Goal: Task Accomplishment & Management: Manage account settings

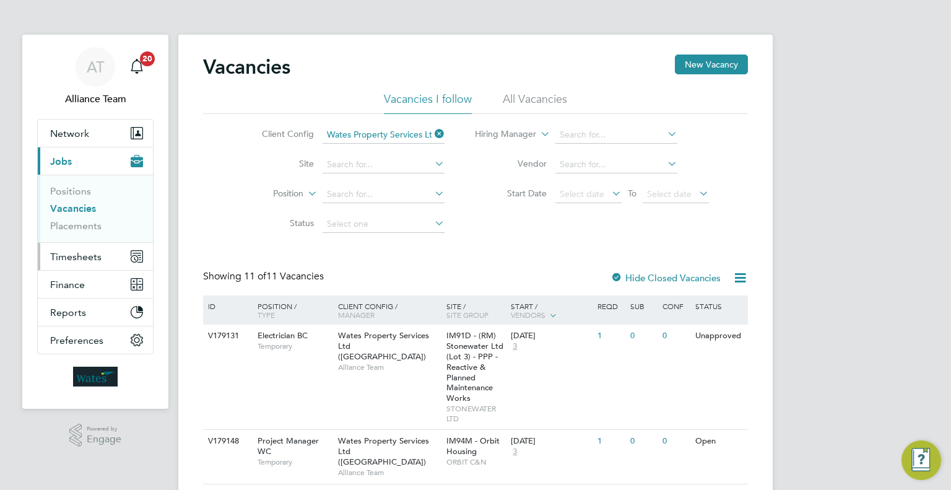
click at [107, 257] on button "Timesheets" at bounding box center [95, 256] width 115 height 27
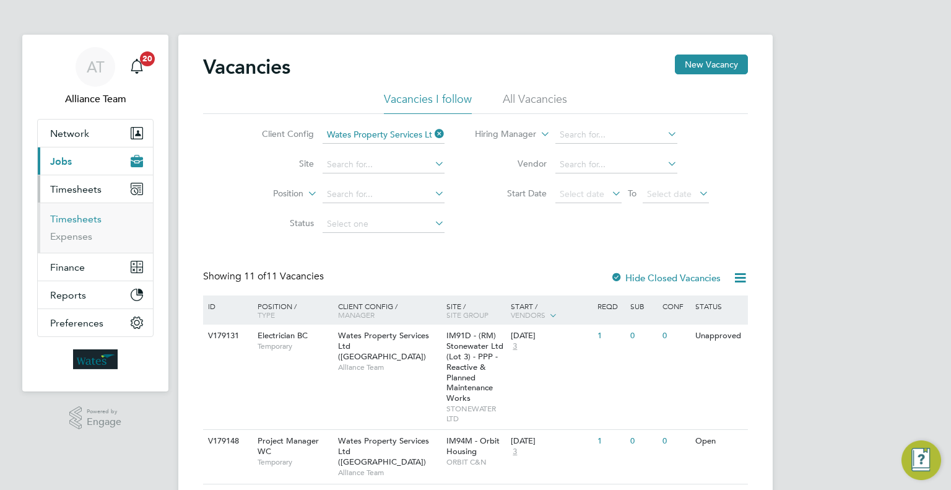
click at [84, 218] on link "Timesheets" at bounding box center [75, 219] width 51 height 12
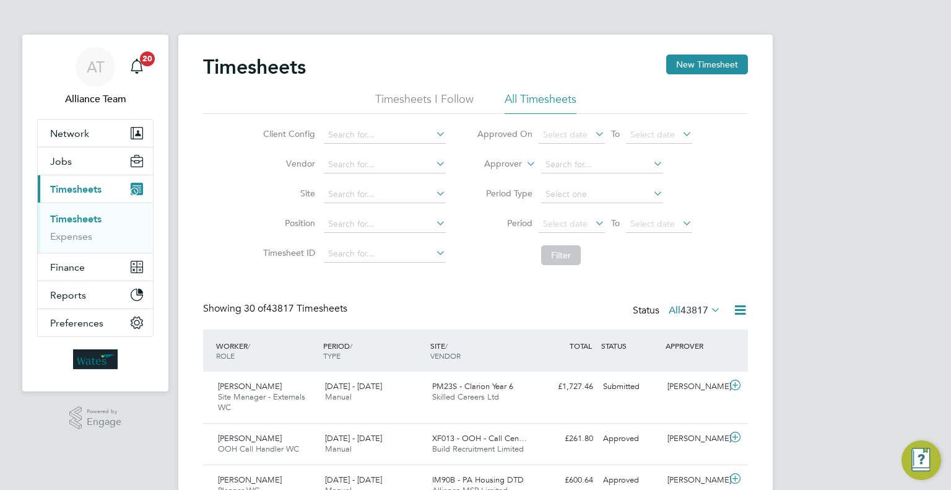
click at [523, 161] on li "Approver" at bounding box center [584, 165] width 246 height 30
click at [524, 165] on icon at bounding box center [524, 160] width 0 height 11
click at [513, 178] on li "Worker" at bounding box center [491, 178] width 61 height 16
click at [579, 160] on input at bounding box center [602, 164] width 122 height 17
type input "g"
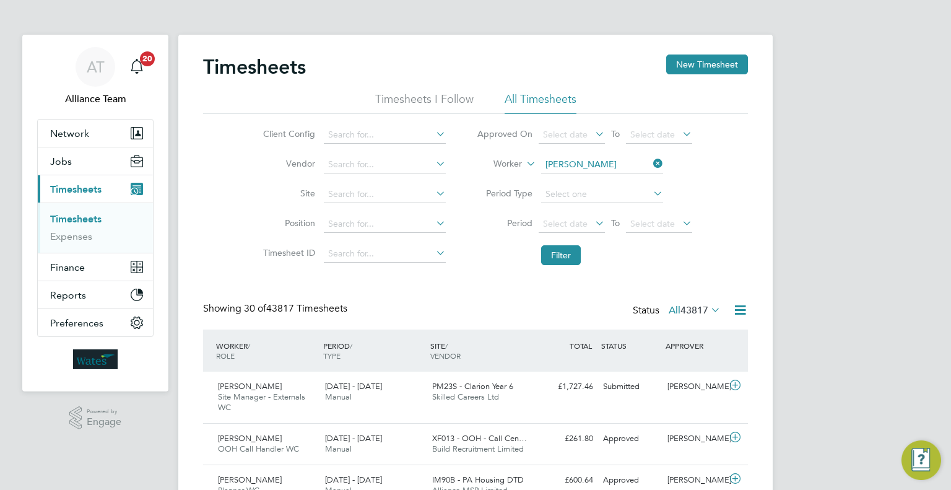
click at [627, 177] on li "Gavin P ark" at bounding box center [602, 181] width 123 height 17
type input "Gavin Park"
click at [568, 255] on button "Filter" at bounding box center [561, 255] width 40 height 20
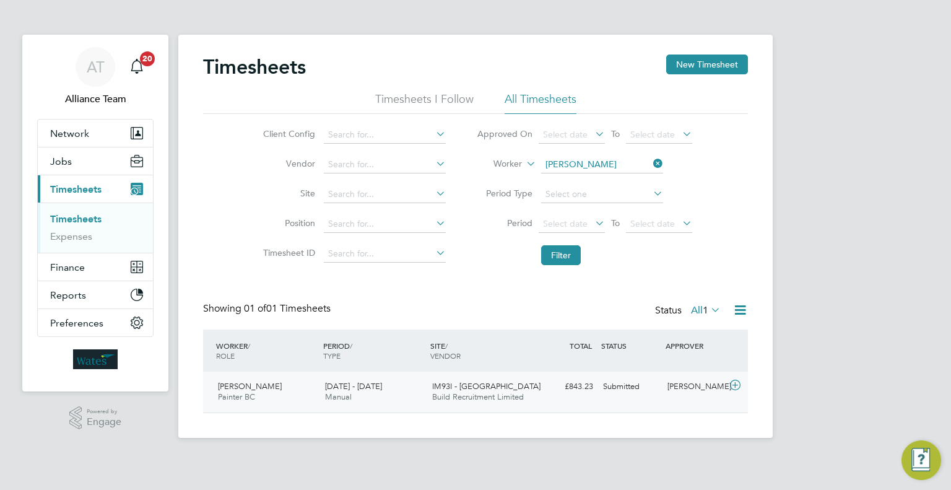
click at [697, 393] on div "Geoff Hodgkiss" at bounding box center [695, 387] width 64 height 20
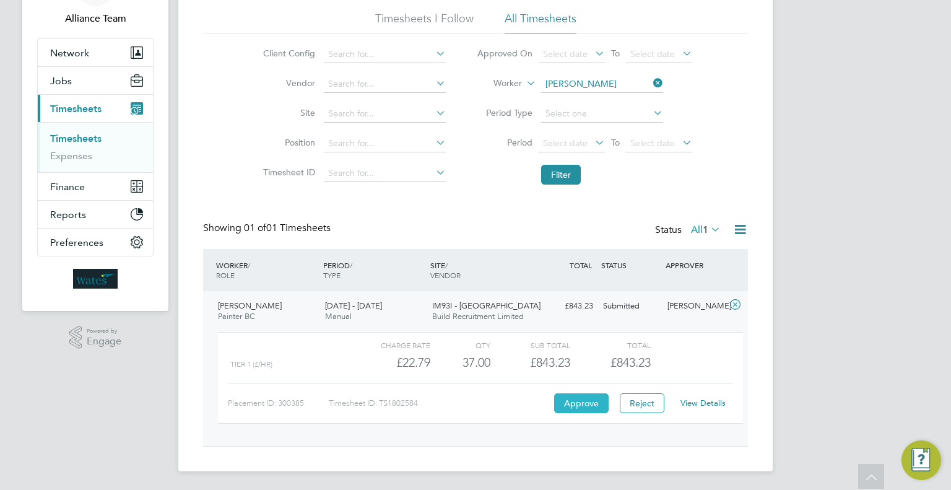
click at [583, 408] on button "Approve" at bounding box center [581, 403] width 54 height 20
drag, startPoint x: 89, startPoint y: 66, endPoint x: 89, endPoint y: 78, distance: 11.8
click at [89, 67] on button "Jobs" at bounding box center [95, 80] width 115 height 27
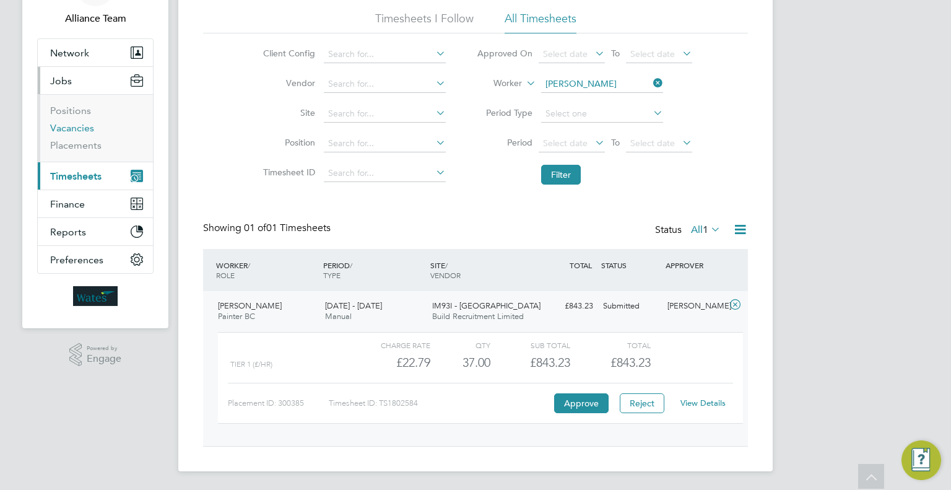
click at [67, 126] on link "Vacancies" at bounding box center [72, 128] width 44 height 12
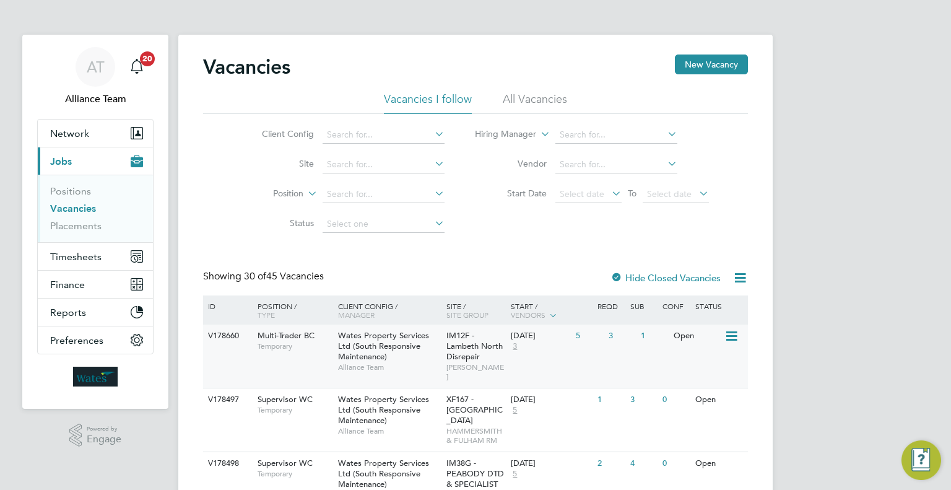
click at [349, 352] on span "Wates Property Services Ltd (South Responsive Maintenance)" at bounding box center [383, 346] width 91 height 32
click at [380, 122] on li "Client Config" at bounding box center [343, 135] width 233 height 30
click at [378, 131] on input at bounding box center [384, 134] width 122 height 17
click at [461, 255] on li "Wates Property Services Ltd (Facilities Management)" at bounding box center [447, 252] width 251 height 17
type input "Wates Property Services Ltd (Facilities Management)"
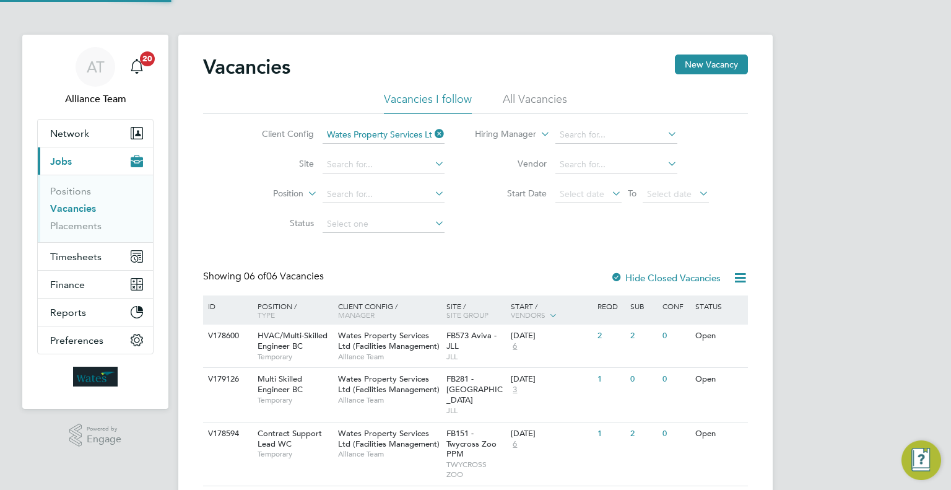
scroll to position [208, 0]
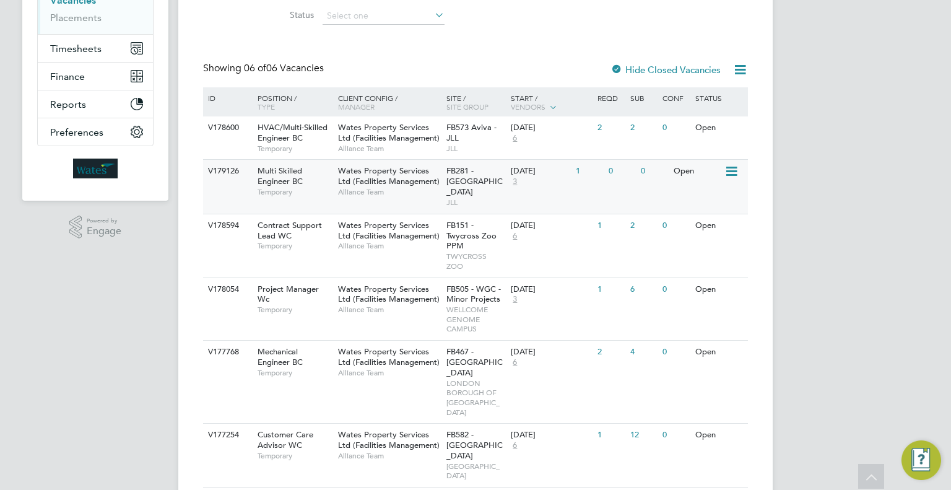
click at [466, 198] on span "JLL" at bounding box center [475, 203] width 59 height 10
drag, startPoint x: 79, startPoint y: 20, endPoint x: 98, endPoint y: 24, distance: 20.3
click at [79, 20] on link "Placements" at bounding box center [75, 18] width 51 height 12
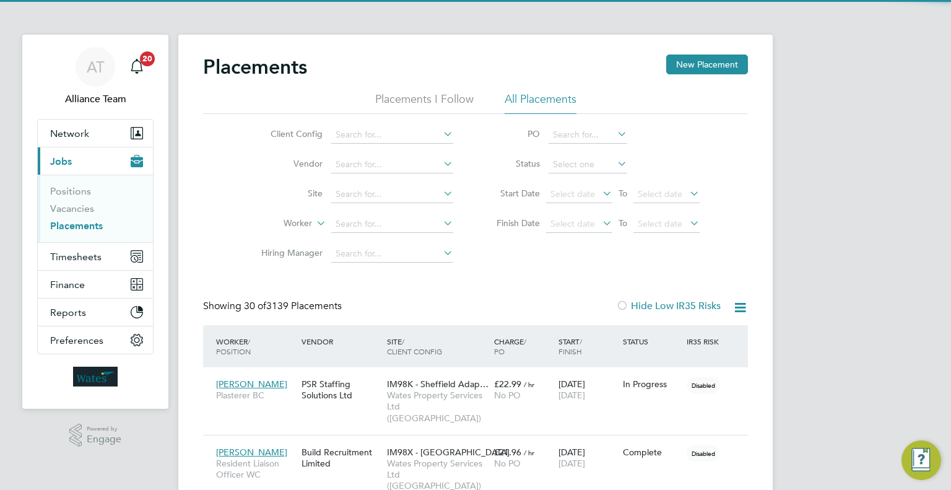
scroll to position [35, 86]
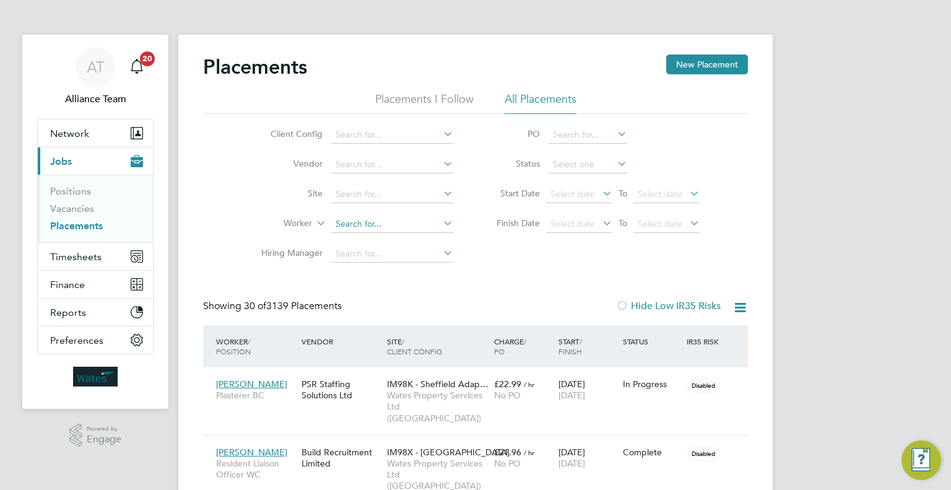
click at [354, 222] on input at bounding box center [392, 223] width 122 height 17
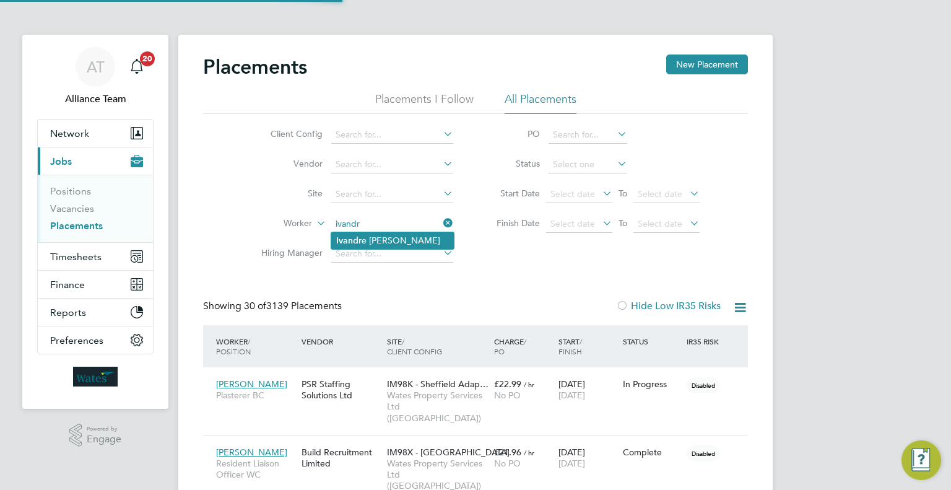
click at [404, 243] on li "Ivandr e Sardinha" at bounding box center [392, 240] width 123 height 17
type input "[PERSON_NAME]"
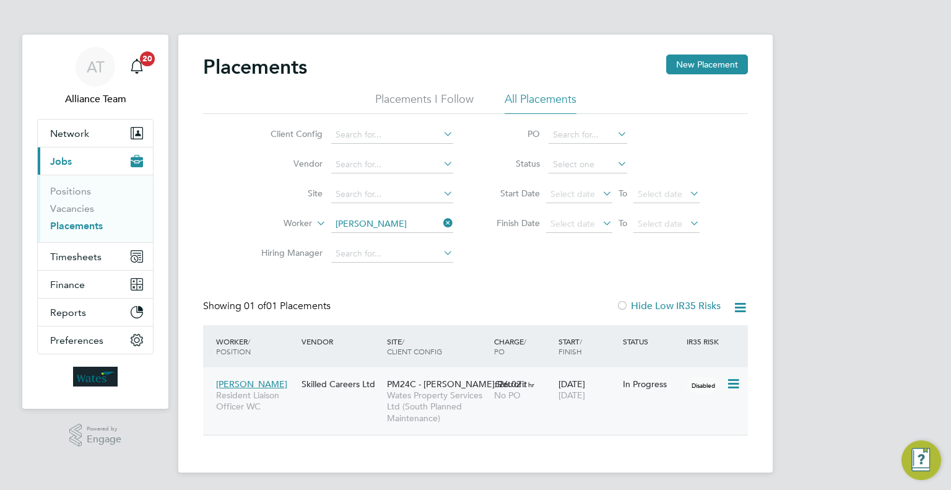
click at [435, 406] on span "Wates Property Services Ltd (South Planned Maintenance)" at bounding box center [437, 407] width 101 height 34
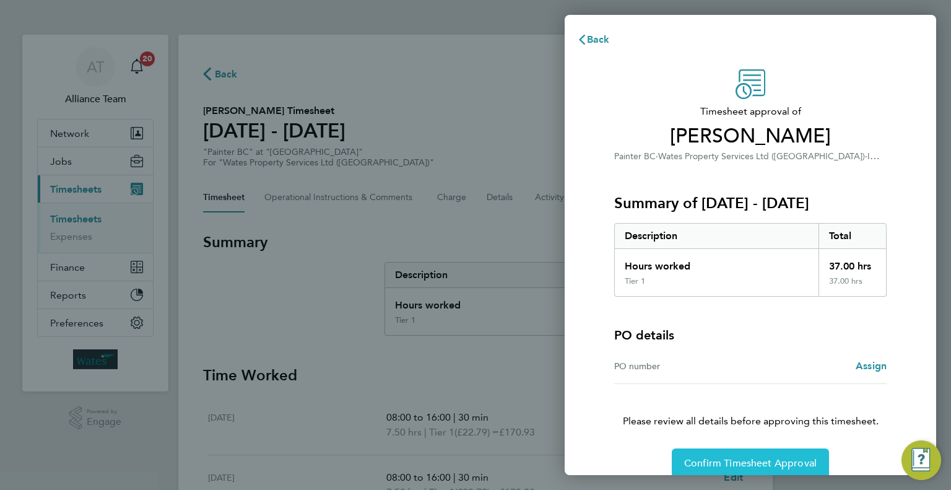
click at [776, 455] on button "Confirm Timesheet Approval" at bounding box center [750, 463] width 157 height 30
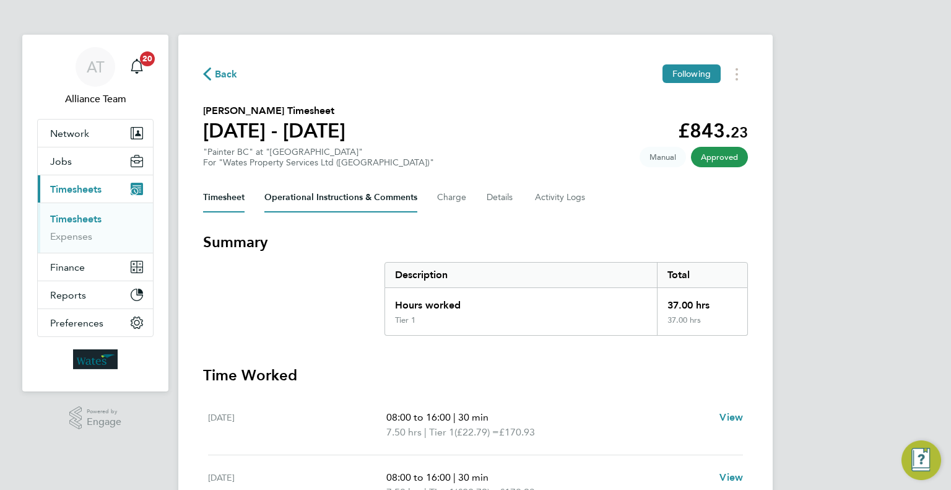
click at [401, 202] on Comments-tab "Operational Instructions & Comments" at bounding box center [340, 198] width 153 height 30
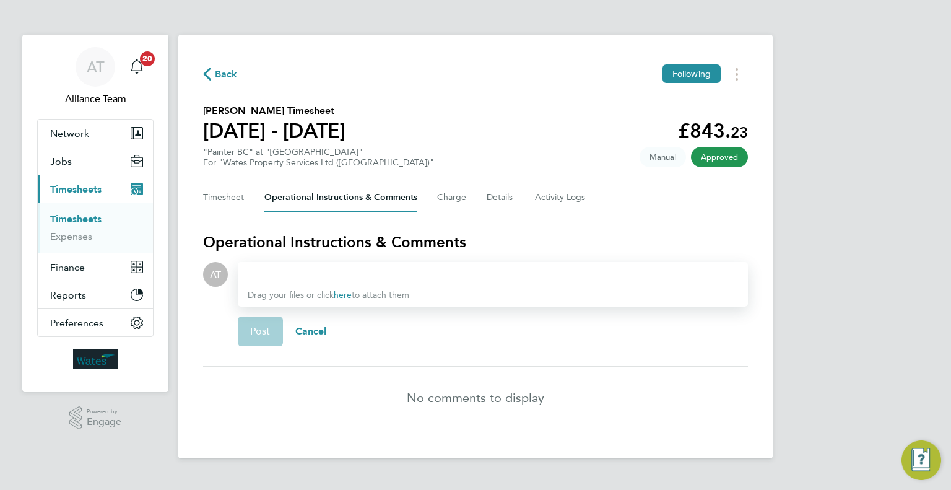
click at [319, 280] on div at bounding box center [493, 274] width 490 height 15
paste div
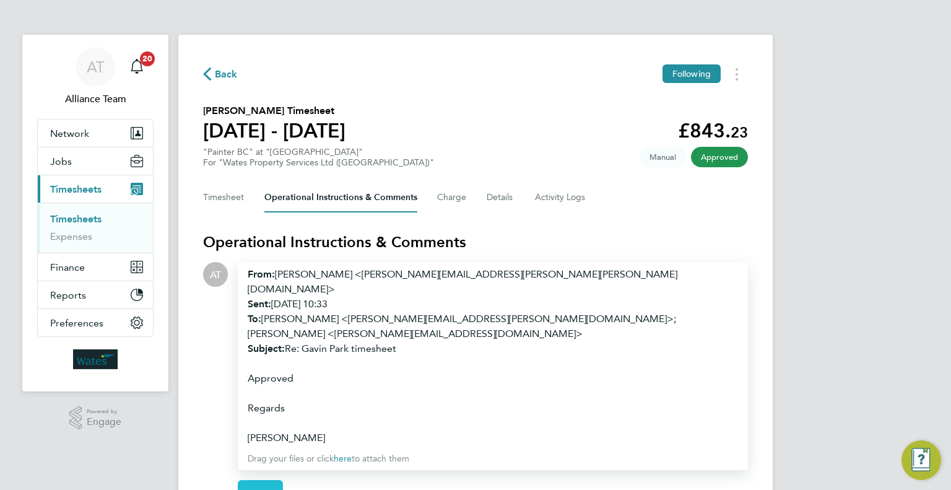
click at [258, 480] on button "Post" at bounding box center [260, 495] width 45 height 30
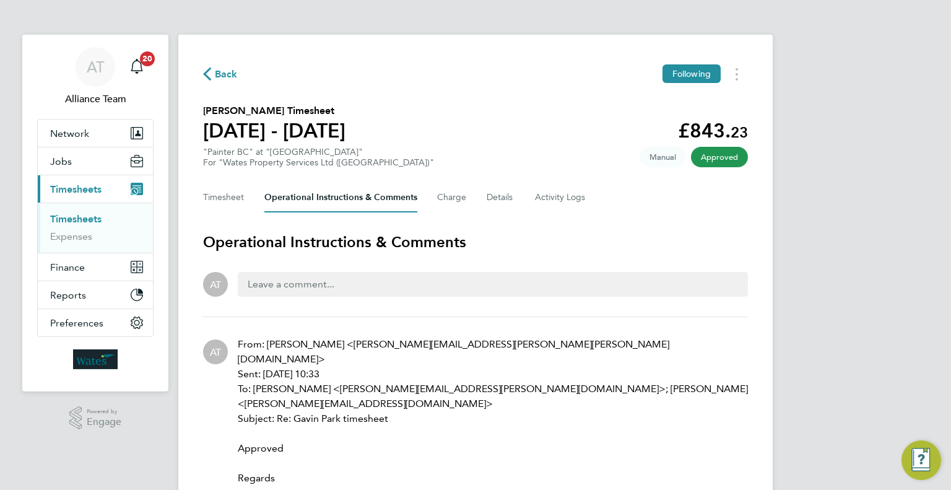
click at [76, 225] on li "Timesheets" at bounding box center [96, 221] width 93 height 17
click at [81, 220] on link "Timesheets" at bounding box center [75, 219] width 51 height 12
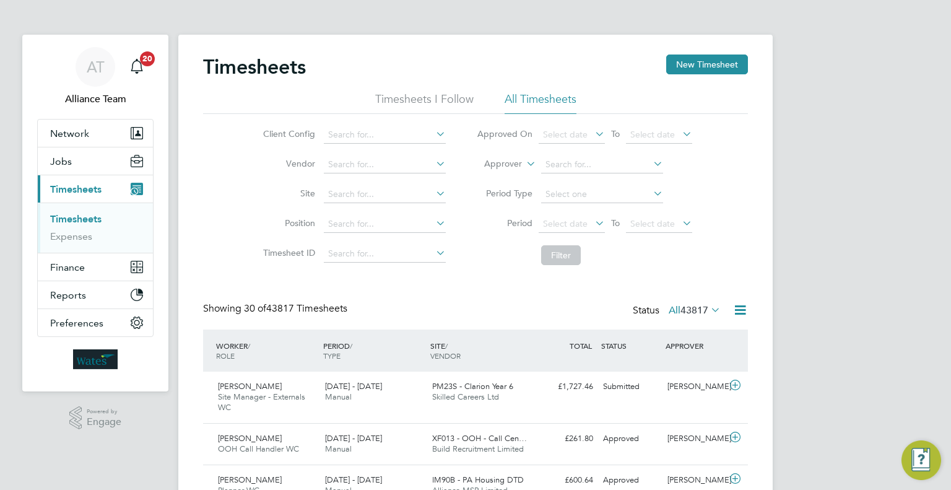
click at [524, 157] on icon at bounding box center [524, 160] width 0 height 11
click at [498, 175] on li "Worker" at bounding box center [491, 178] width 61 height 16
click at [550, 168] on input at bounding box center [602, 164] width 122 height 17
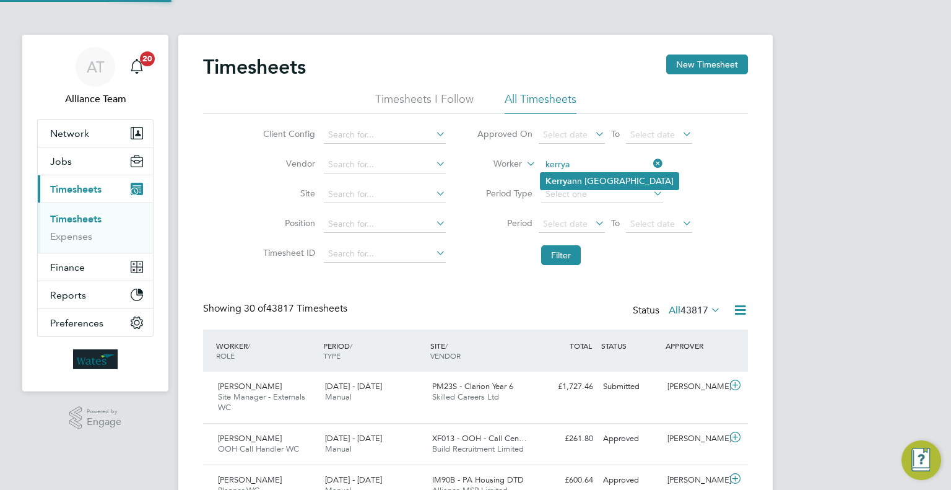
click at [577, 178] on li "Kerrya nn Lascelles" at bounding box center [610, 181] width 138 height 17
type input "Kerryann Lascelles"
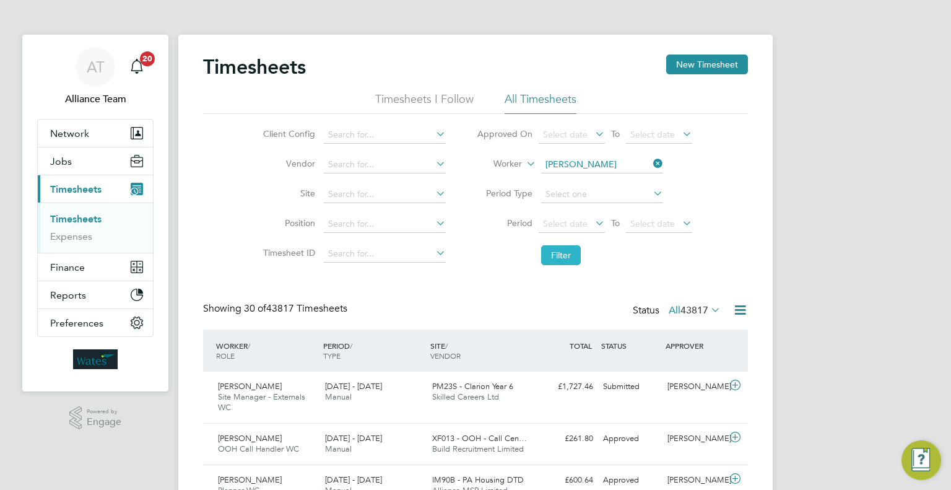
click at [553, 259] on button "Filter" at bounding box center [561, 255] width 40 height 20
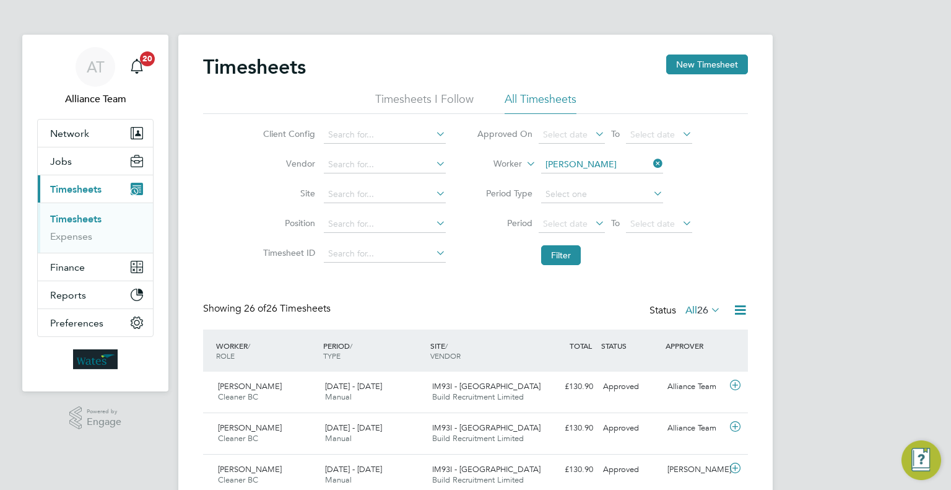
click at [583, 157] on input "Kerryann Lascelles" at bounding box center [602, 164] width 122 height 17
click at [617, 183] on b "Wong" at bounding box center [653, 181] width 72 height 11
type input "Tak Cheung Wong"
click at [557, 259] on button "Filter" at bounding box center [561, 255] width 40 height 20
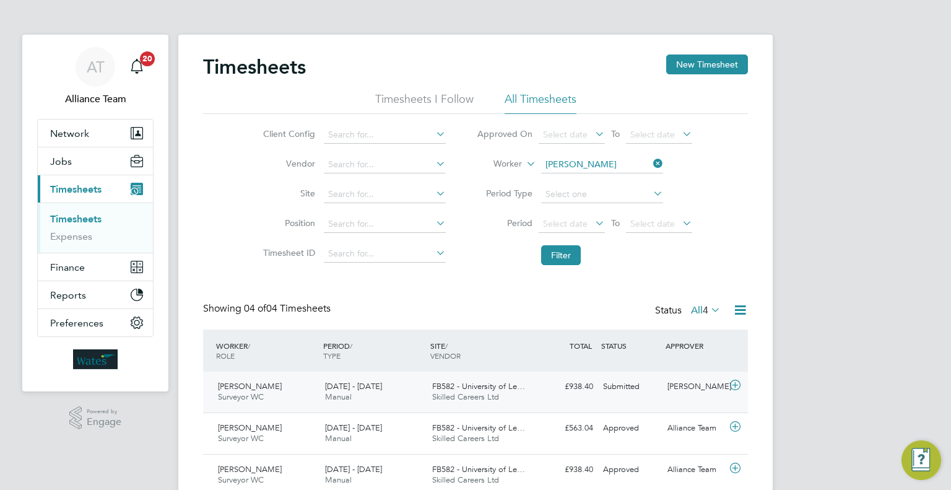
click at [638, 393] on div "Submitted" at bounding box center [630, 387] width 64 height 20
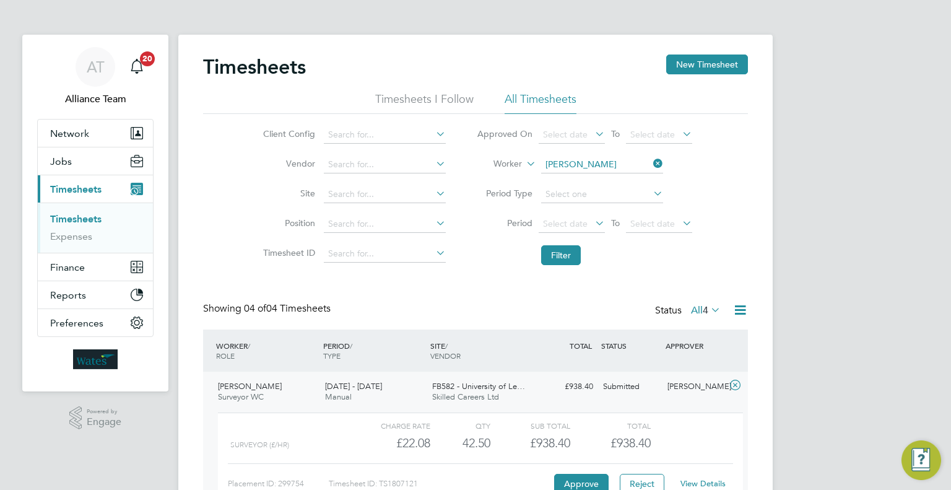
click at [703, 481] on link "View Details" at bounding box center [703, 483] width 45 height 11
click at [607, 167] on input at bounding box center [602, 164] width 122 height 17
click at [600, 194] on li "Mark Lovet t" at bounding box center [602, 197] width 123 height 17
type input "Mark Lovett"
click at [572, 257] on button "Filter" at bounding box center [561, 255] width 40 height 20
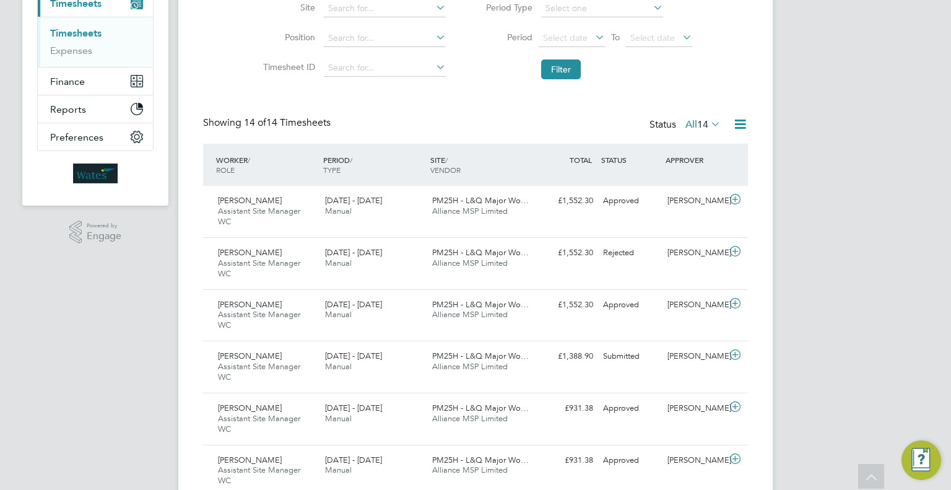
scroll to position [0, 0]
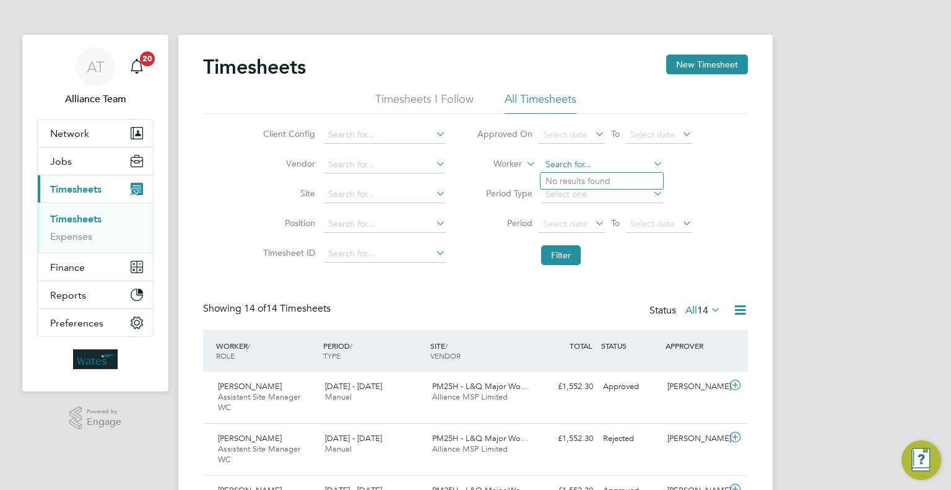
click at [583, 160] on input at bounding box center [602, 164] width 122 height 17
click at [594, 175] on li "Tak Cheung Wong" at bounding box center [617, 181] width 153 height 17
type input "Tak Cheung Wong"
click at [567, 250] on button "Filter" at bounding box center [561, 255] width 40 height 20
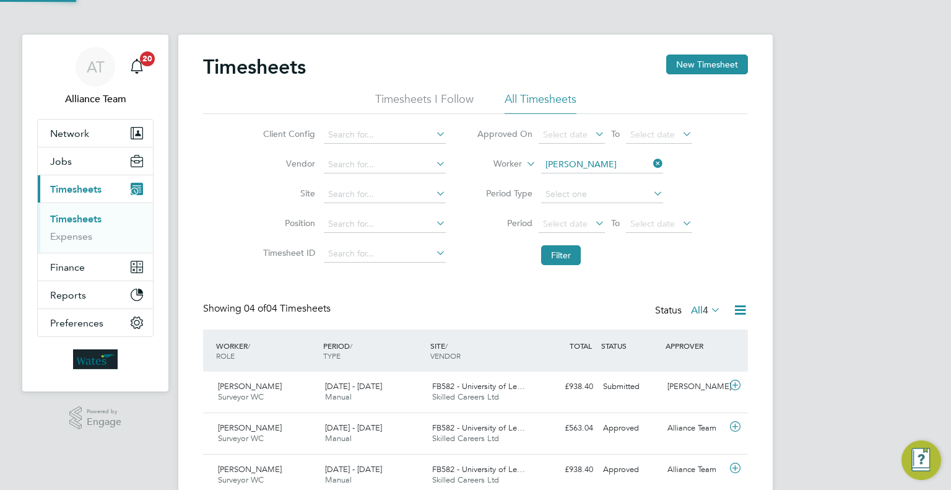
scroll to position [31, 108]
click at [649, 383] on div "Submitted" at bounding box center [630, 387] width 64 height 20
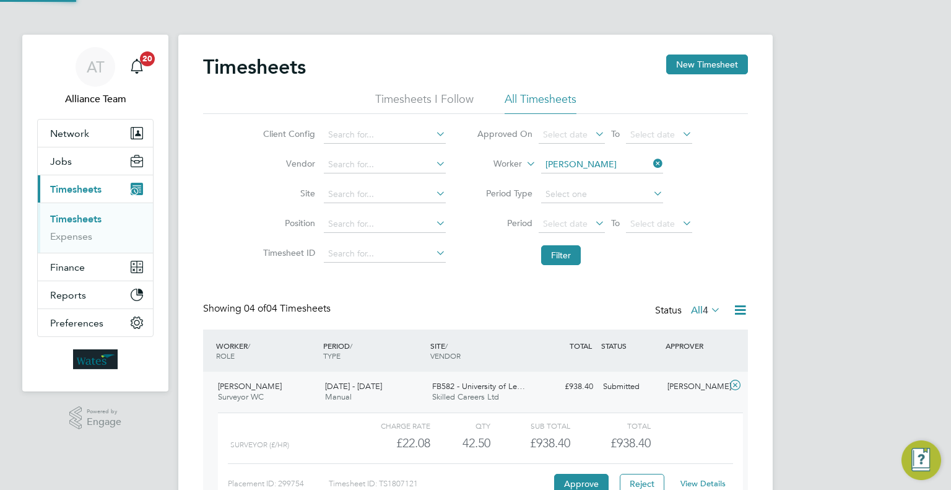
scroll to position [124, 0]
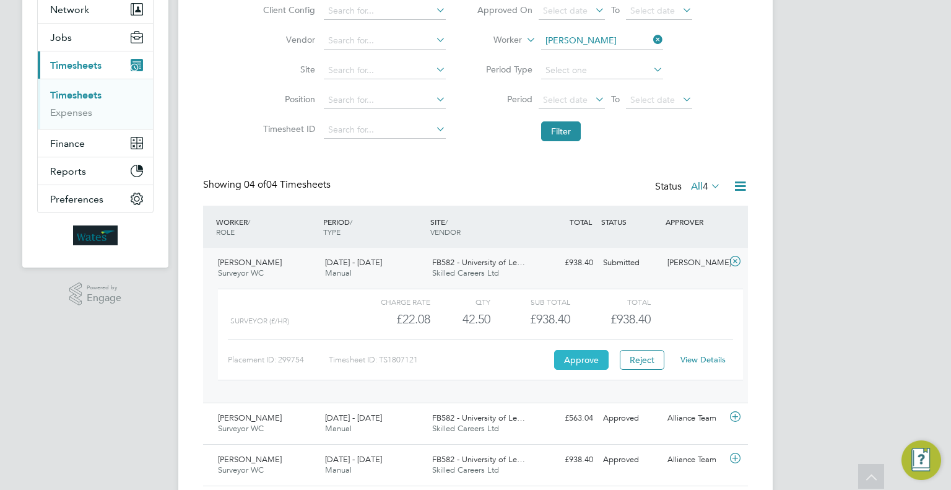
click at [579, 367] on button "Approve" at bounding box center [581, 360] width 54 height 20
click at [596, 32] on li "Worker Tak Cheung Wong" at bounding box center [584, 41] width 246 height 30
click at [590, 38] on input at bounding box center [602, 40] width 122 height 17
click at [599, 55] on li "Janus Zwart" at bounding box center [602, 57] width 123 height 17
type input "Janus Zwart"
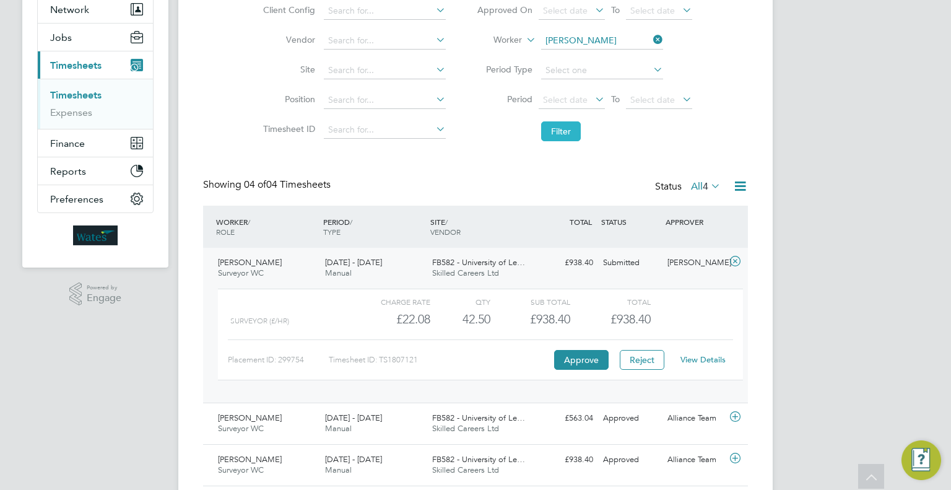
click at [566, 136] on button "Filter" at bounding box center [561, 131] width 40 height 20
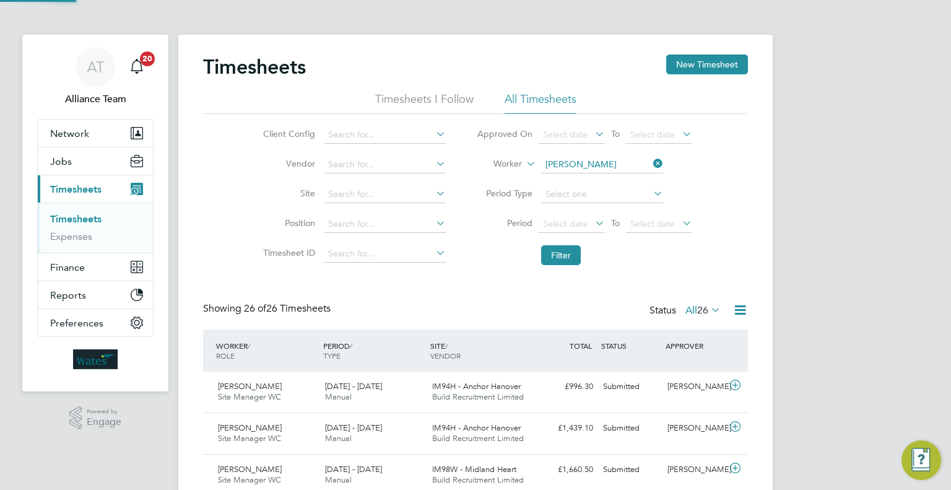
scroll to position [6, 6]
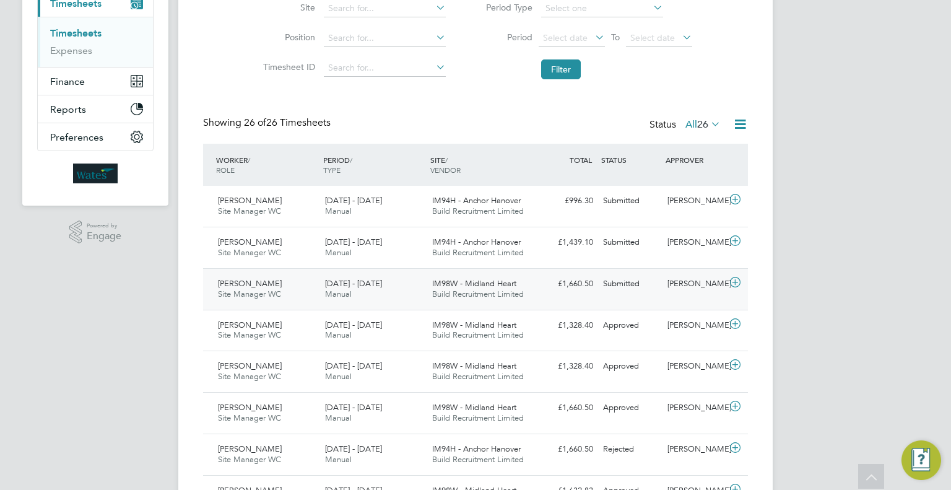
click at [686, 302] on div "Janus Zwart Site Manager WC 3 - 9 May 2025 3 - 9 May 2025 Manual IM98W - Midlan…" at bounding box center [475, 288] width 545 height 41
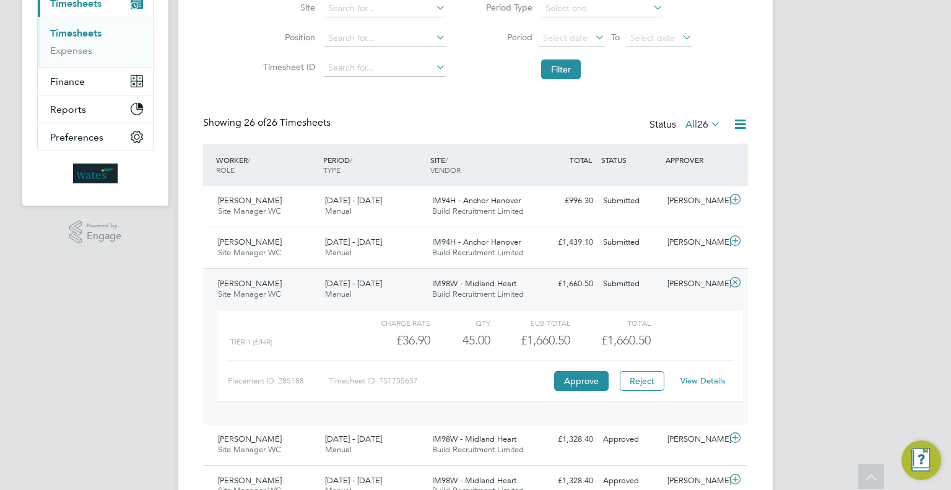
click at [701, 379] on link "View Details" at bounding box center [703, 380] width 45 height 11
click at [674, 249] on div "Claire Carter" at bounding box center [695, 242] width 64 height 20
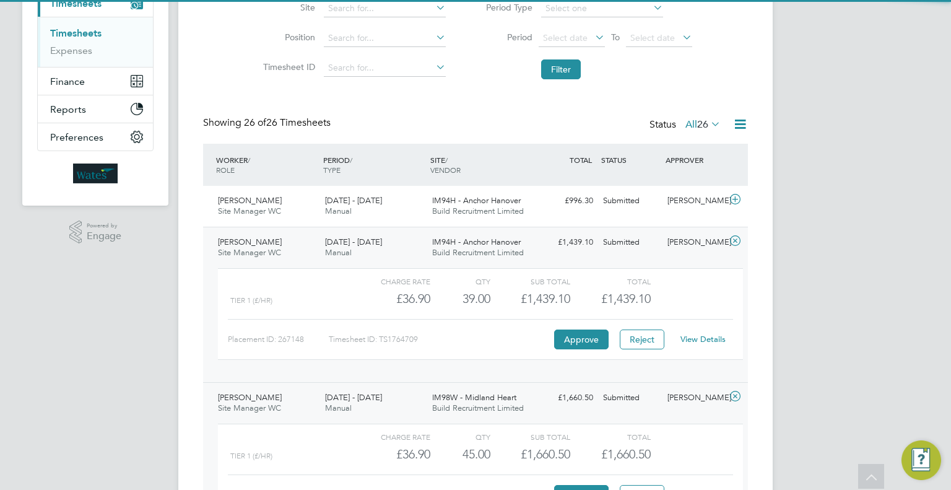
click at [701, 339] on link "View Details" at bounding box center [703, 339] width 45 height 11
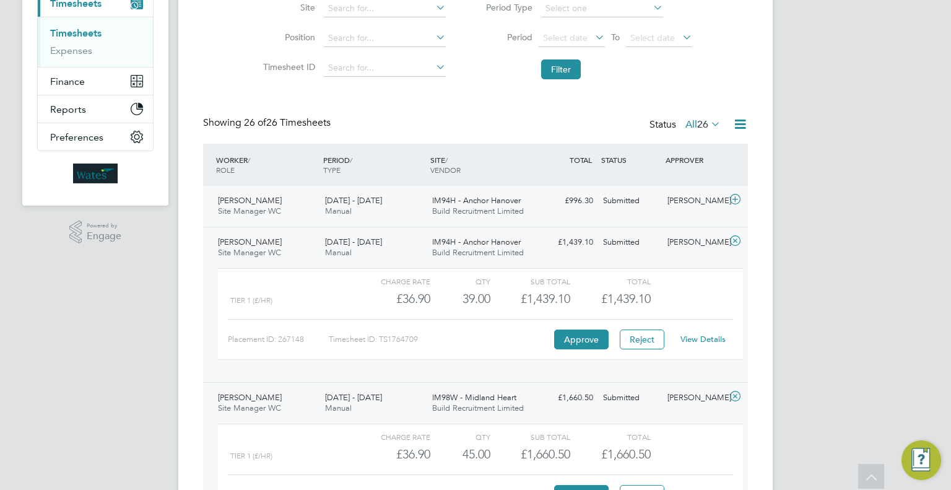
click at [669, 192] on div "Claire Carter" at bounding box center [695, 201] width 64 height 20
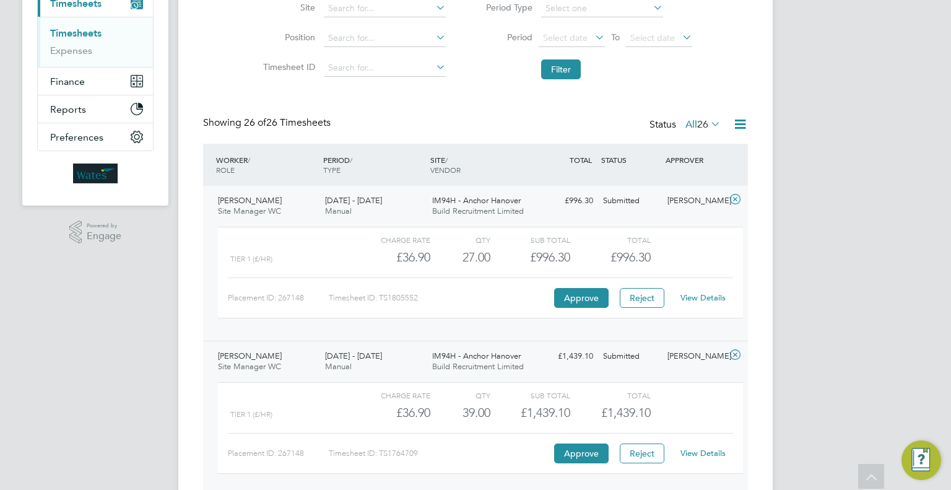
click at [707, 299] on link "View Details" at bounding box center [703, 297] width 45 height 11
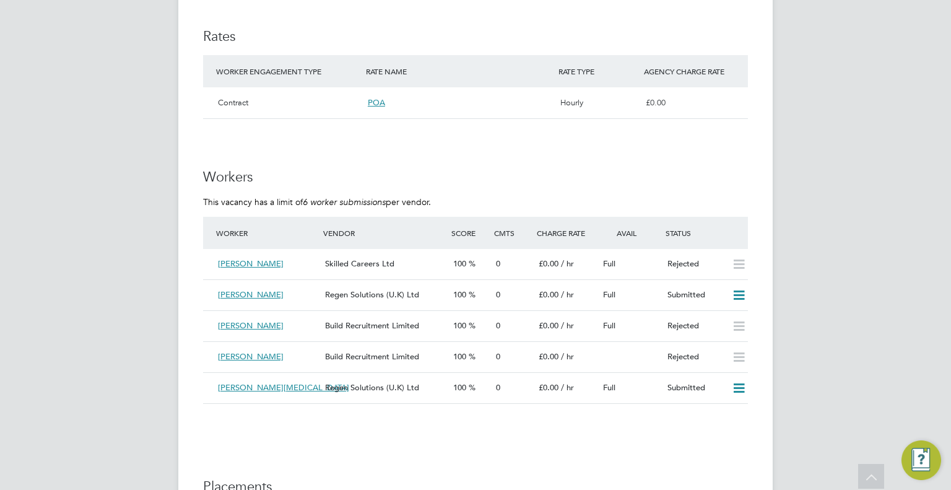
click at [72, 128] on div "AT Alliance Team Notifications 20 Applications: Network Team Members Businesses…" at bounding box center [475, 33] width 951 height 1801
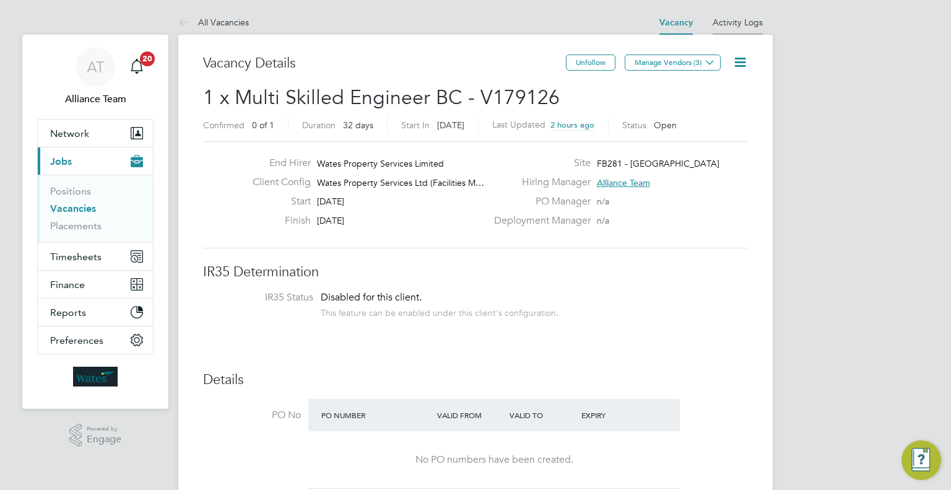
click at [758, 24] on link "Activity Logs" at bounding box center [738, 22] width 50 height 11
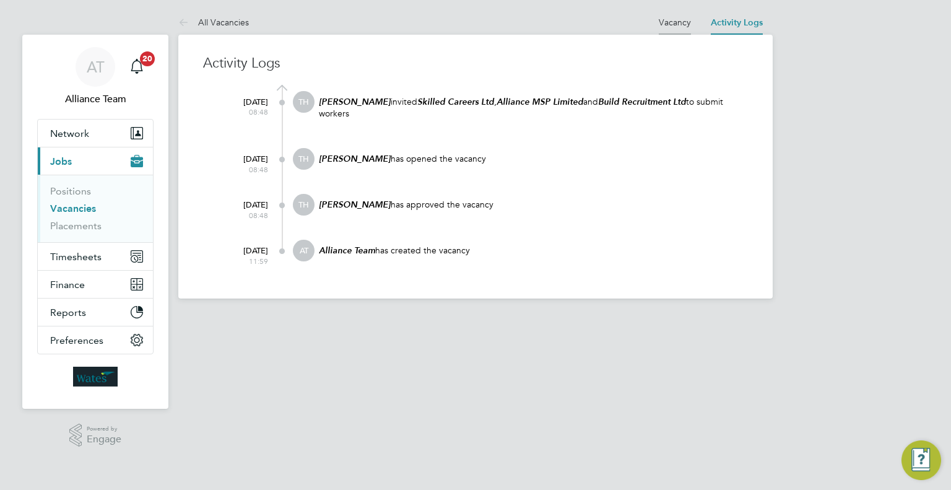
click at [666, 22] on link "Vacancy" at bounding box center [675, 22] width 32 height 11
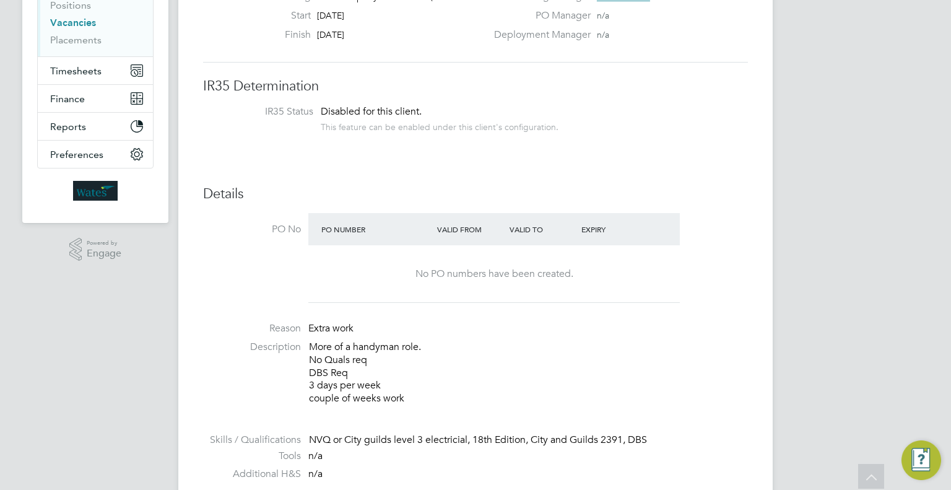
scroll to position [372, 0]
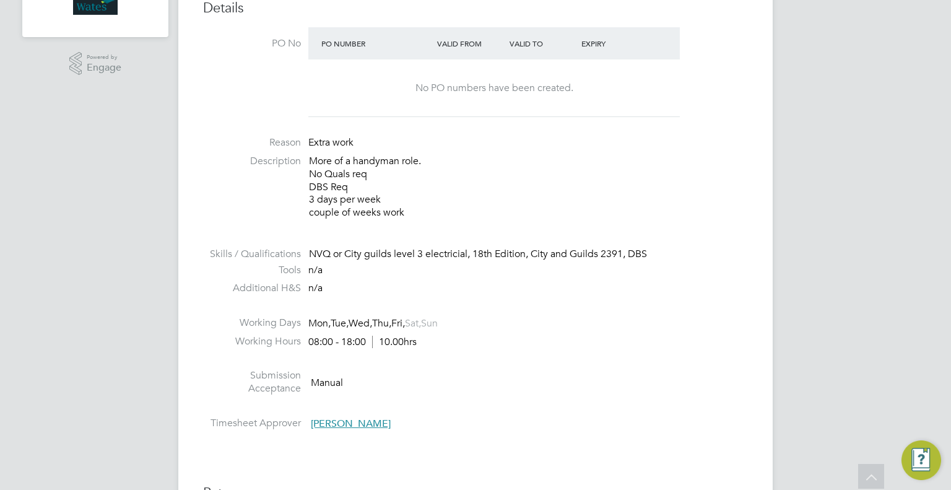
click at [879, 155] on div "AT Alliance Team Notifications 20 Applications: Network Team Members Businesses…" at bounding box center [475, 448] width 951 height 1640
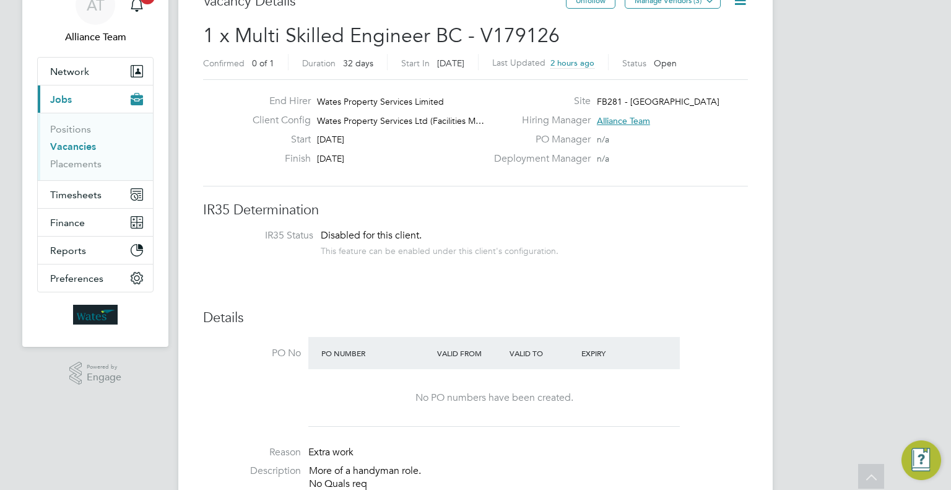
scroll to position [0, 0]
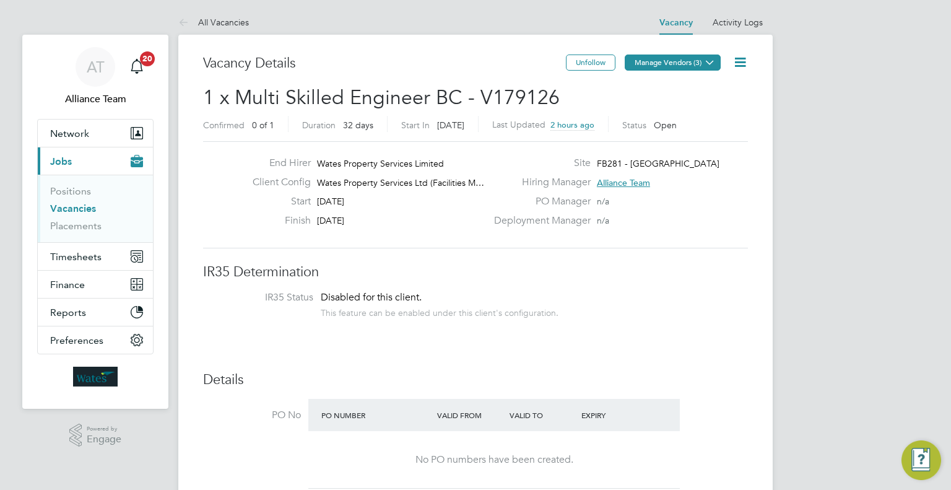
click at [698, 58] on button "Manage Vendors (3)" at bounding box center [673, 62] width 96 height 16
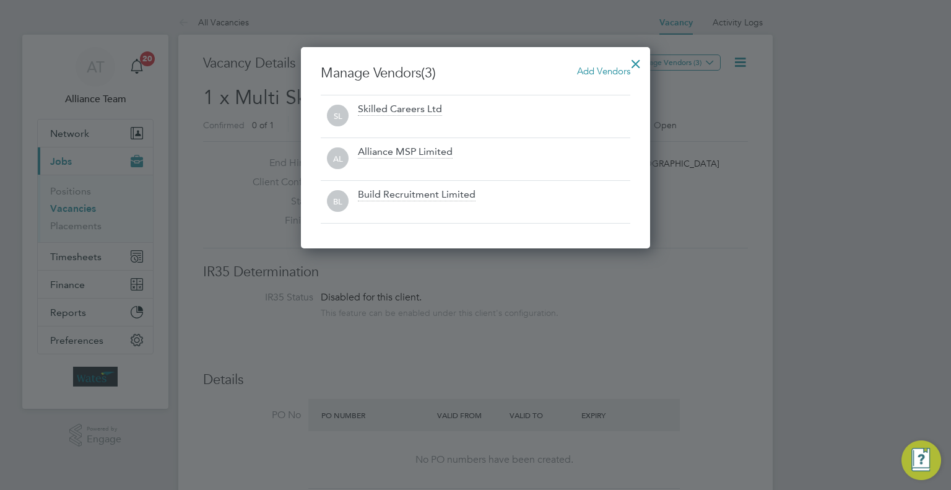
click at [612, 65] on span "Add Vendors" at bounding box center [603, 71] width 53 height 12
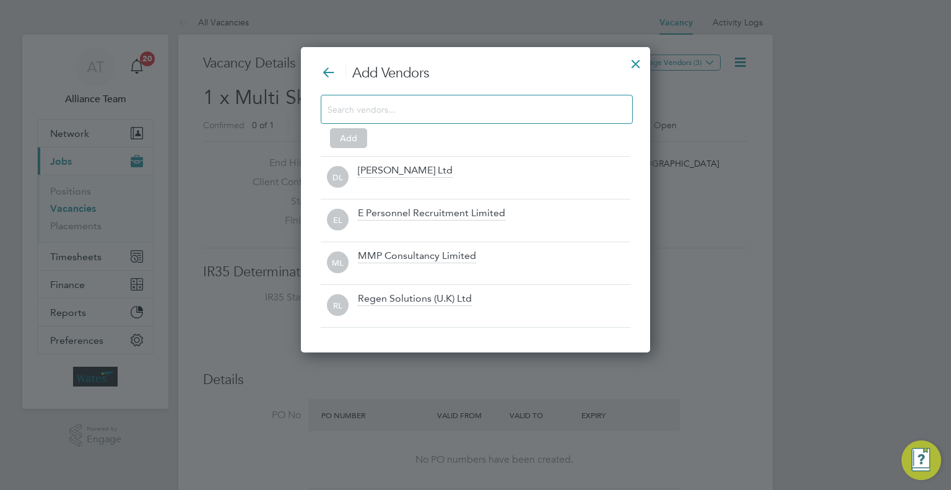
click at [371, 172] on div "Daniel Owen Ltd" at bounding box center [405, 171] width 95 height 14
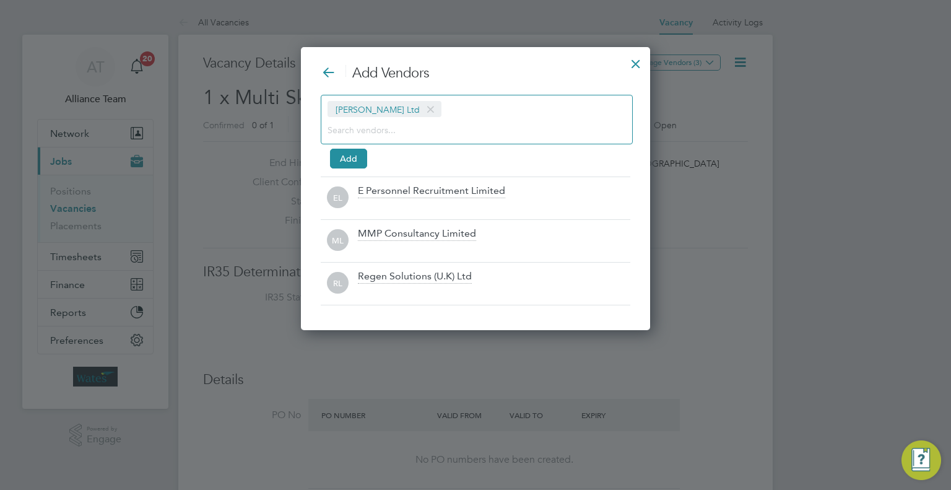
scroll to position [282, 350]
click at [358, 159] on button "Add" at bounding box center [348, 159] width 37 height 20
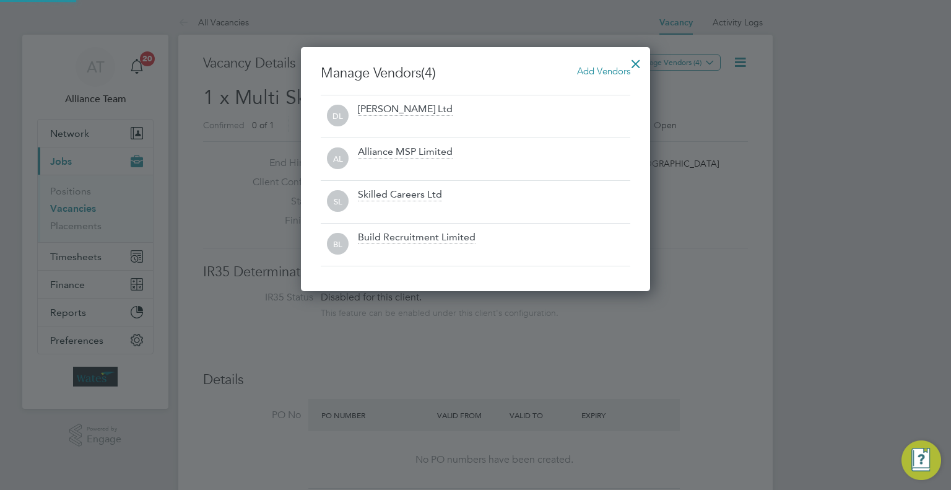
scroll to position [0, 0]
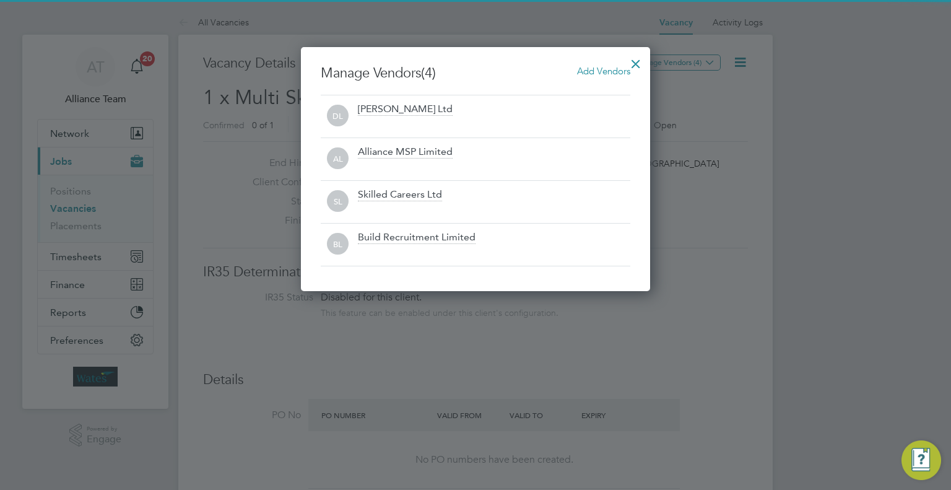
click at [637, 64] on div at bounding box center [636, 61] width 22 height 22
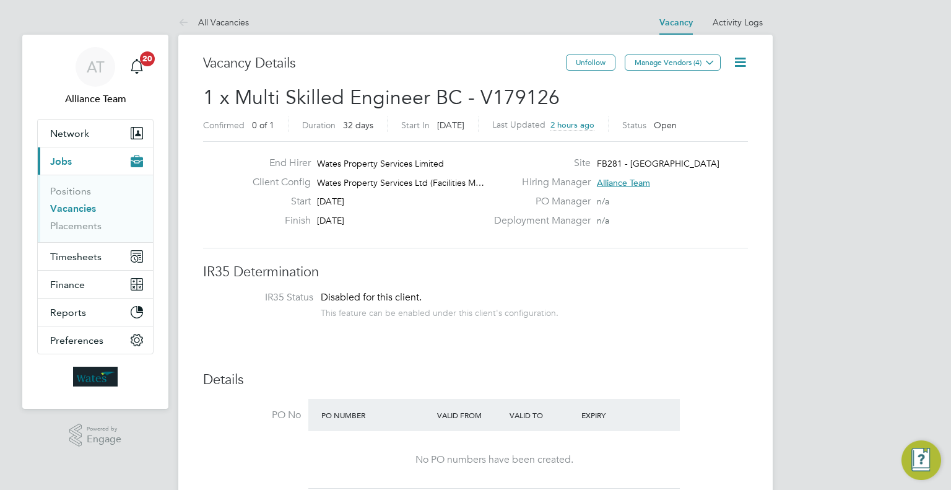
click at [243, 448] on li "PO No PO Number Valid From Valid To Expiry No PO numbers have been created." at bounding box center [475, 447] width 545 height 97
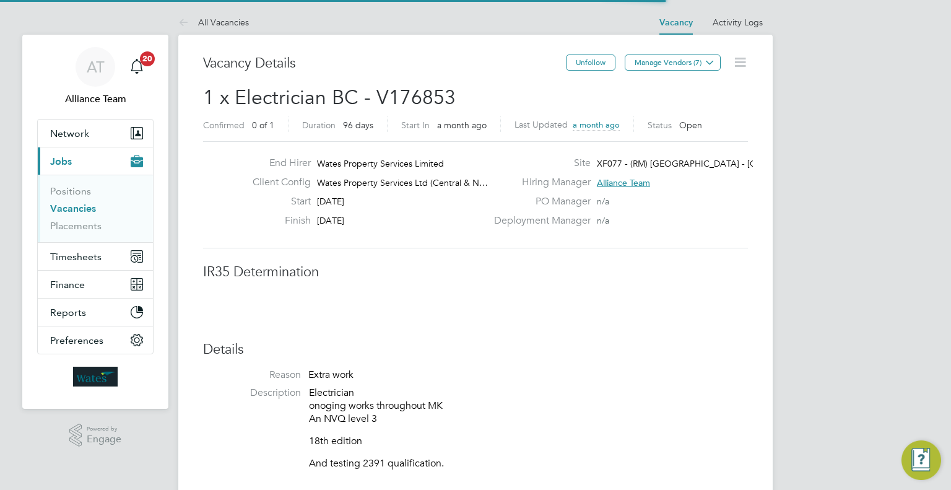
scroll to position [20, 245]
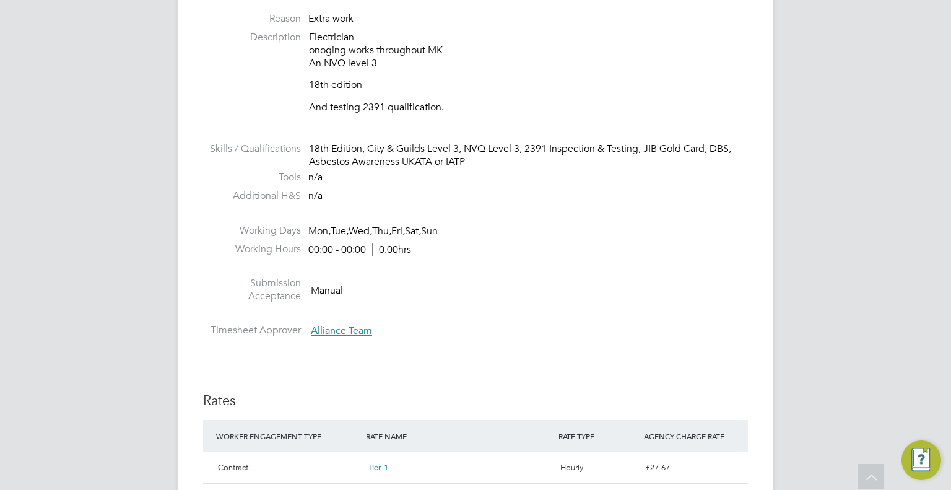
click at [92, 238] on div "AT Alliance Team Notifications 20 Applications: Network Team Members Businesses…" at bounding box center [475, 433] width 951 height 1857
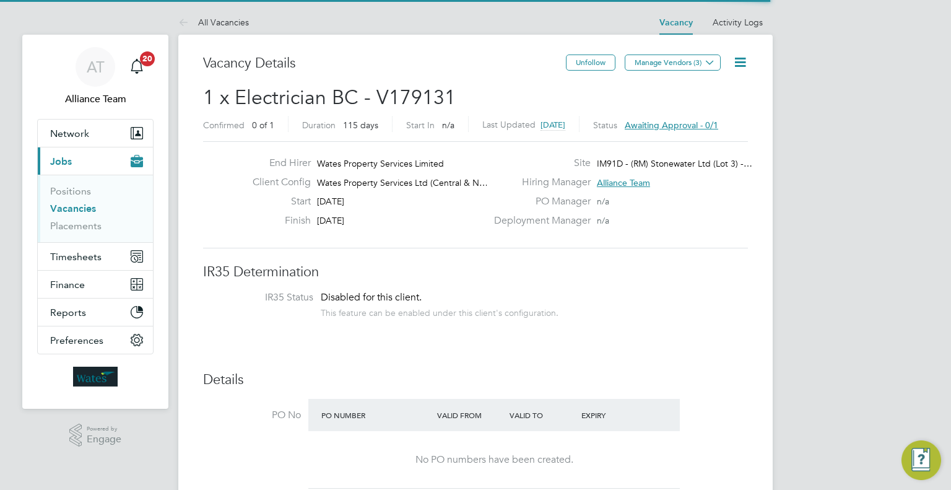
scroll to position [22, 193]
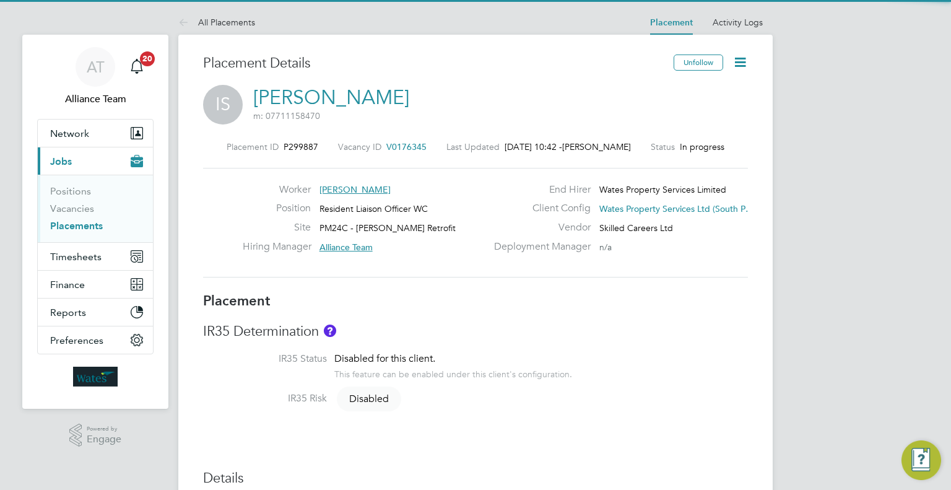
click at [738, 60] on icon at bounding box center [740, 61] width 15 height 15
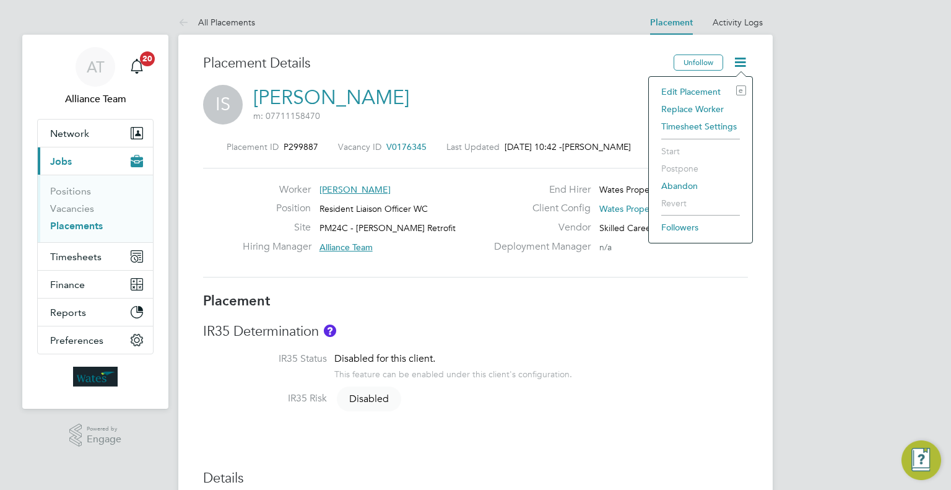
click at [664, 92] on li "Edit Placement e" at bounding box center [700, 91] width 91 height 17
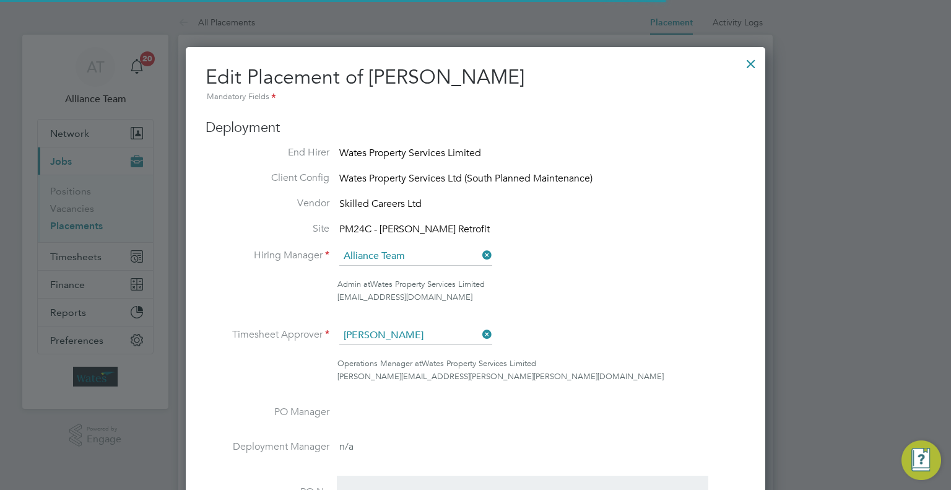
scroll to position [6, 6]
click at [406, 336] on input at bounding box center [415, 335] width 153 height 19
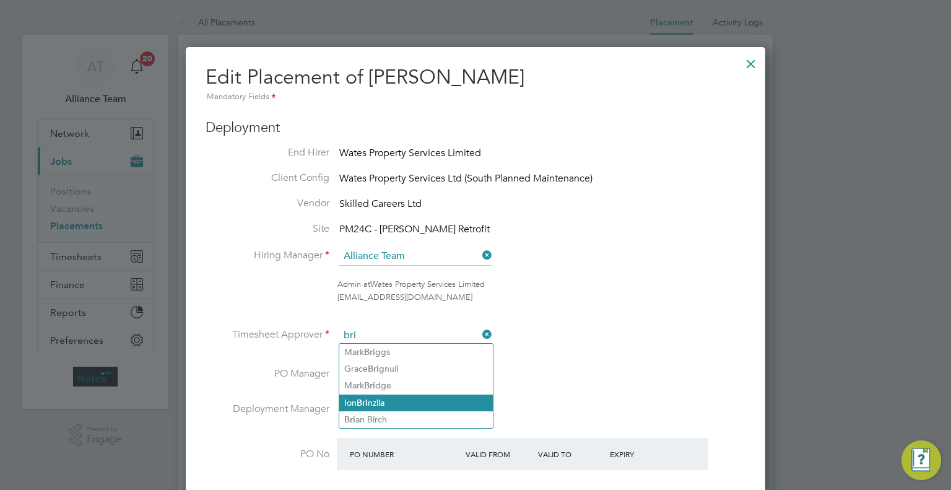
click at [409, 399] on li "Ion Bri nzila" at bounding box center [416, 402] width 154 height 17
type input "Ion Brinzila"
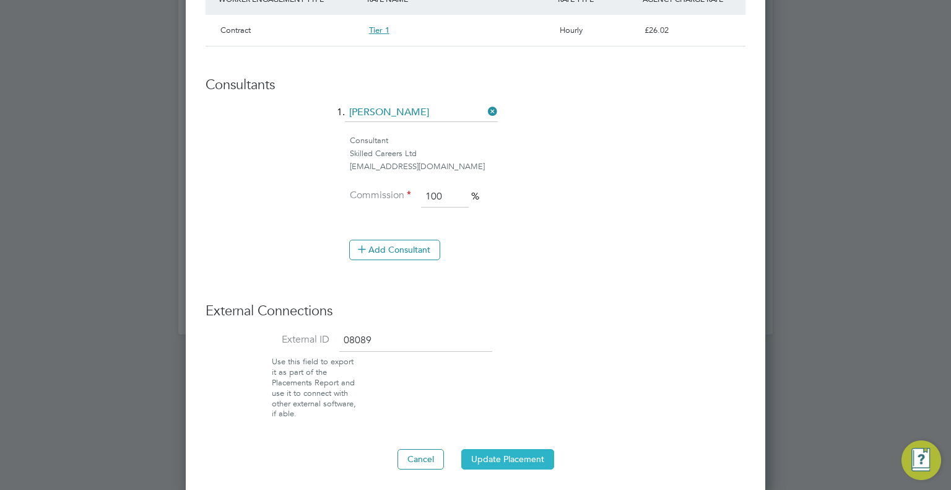
click at [510, 455] on button "Update Placement" at bounding box center [507, 459] width 93 height 20
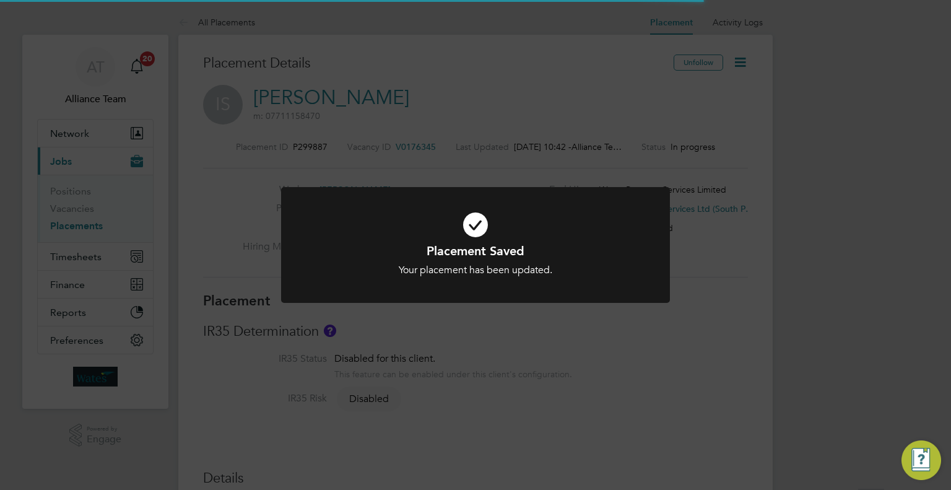
click at [770, 155] on div "Placement Saved Your placement has been updated. Cancel Okay" at bounding box center [475, 245] width 951 height 490
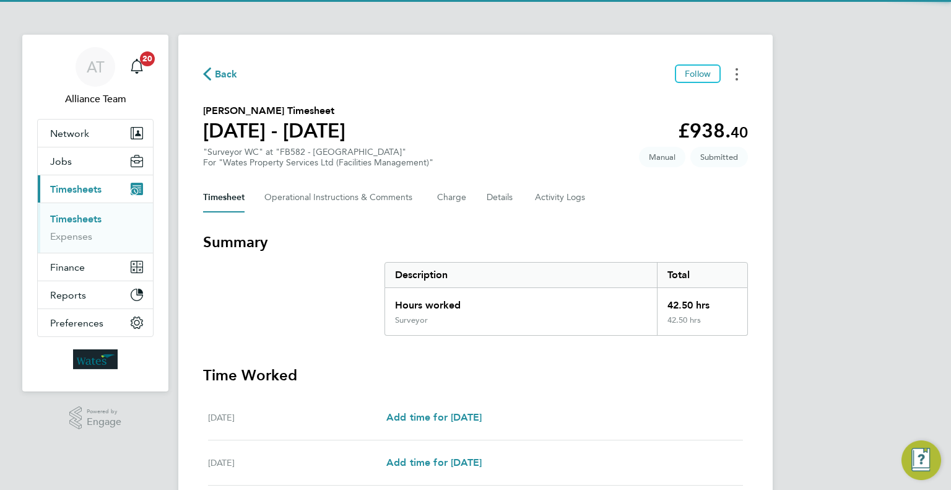
click at [729, 79] on button "Timesheets Menu" at bounding box center [737, 73] width 22 height 19
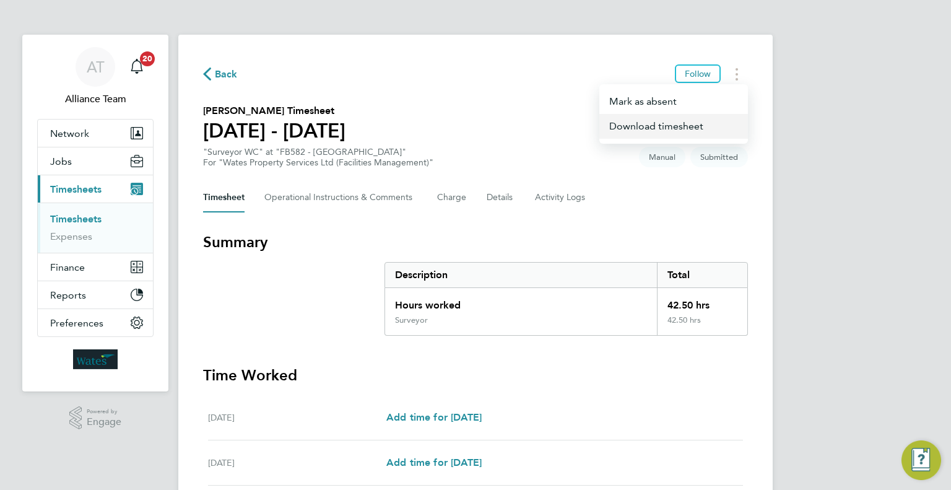
click at [656, 126] on link "Download timesheet" at bounding box center [673, 126] width 149 height 25
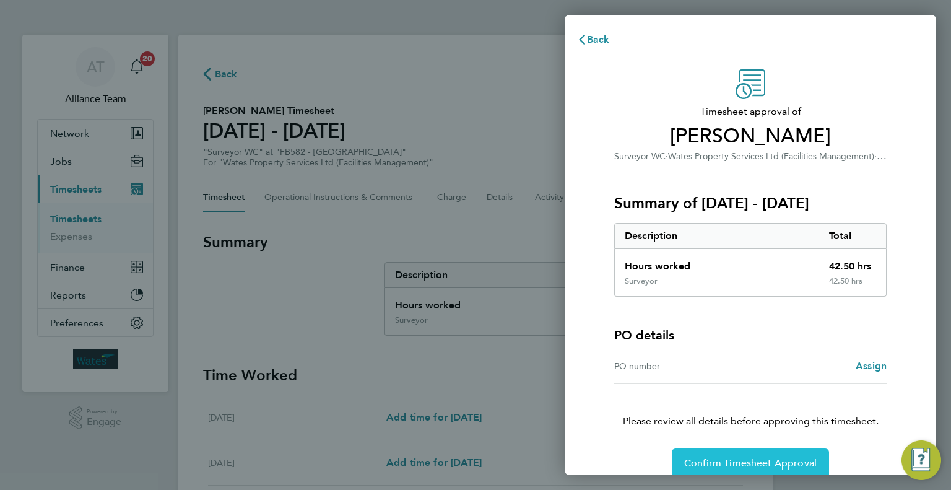
click at [738, 459] on span "Confirm Timesheet Approval" at bounding box center [750, 463] width 133 height 12
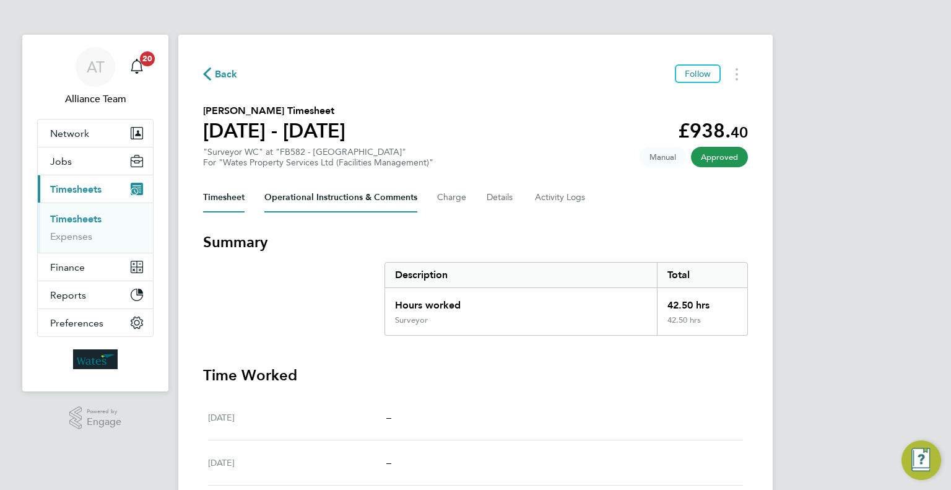
click at [311, 192] on Comments-tab "Operational Instructions & Comments" at bounding box center [340, 198] width 153 height 30
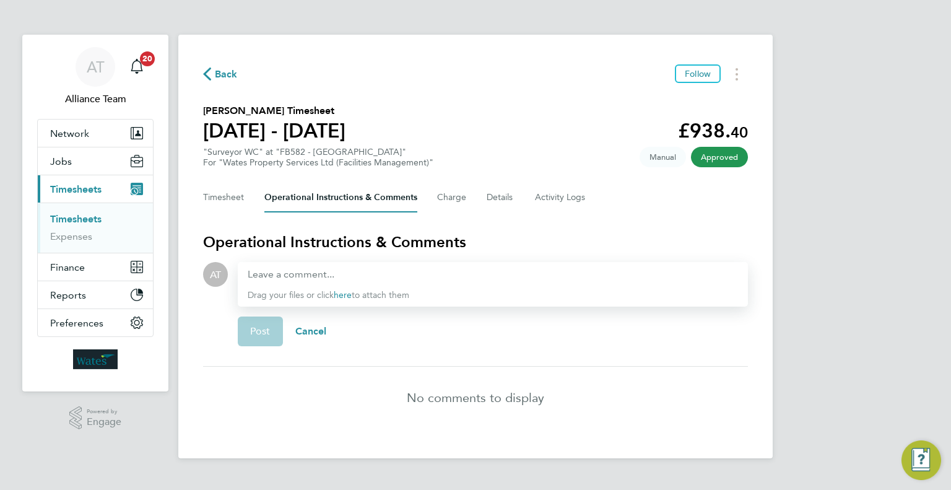
click at [302, 274] on div at bounding box center [493, 274] width 490 height 15
paste div
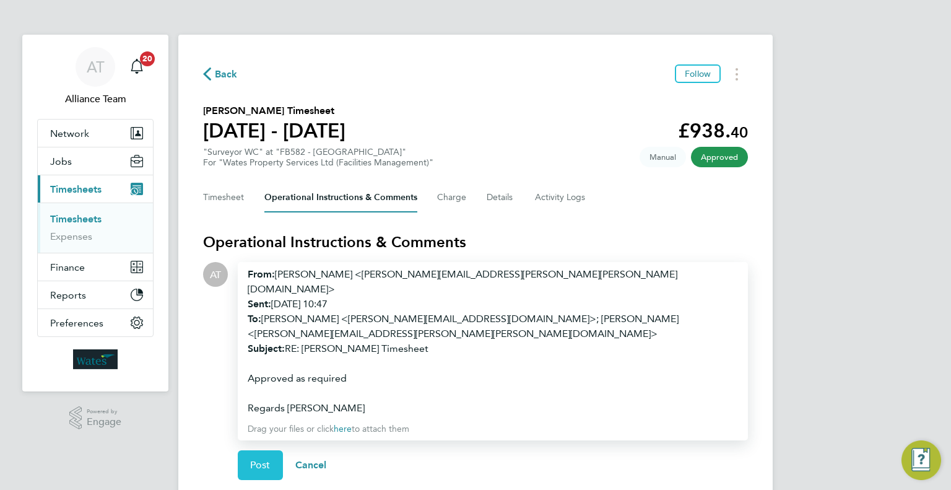
click at [260, 459] on span "Post" at bounding box center [260, 465] width 20 height 12
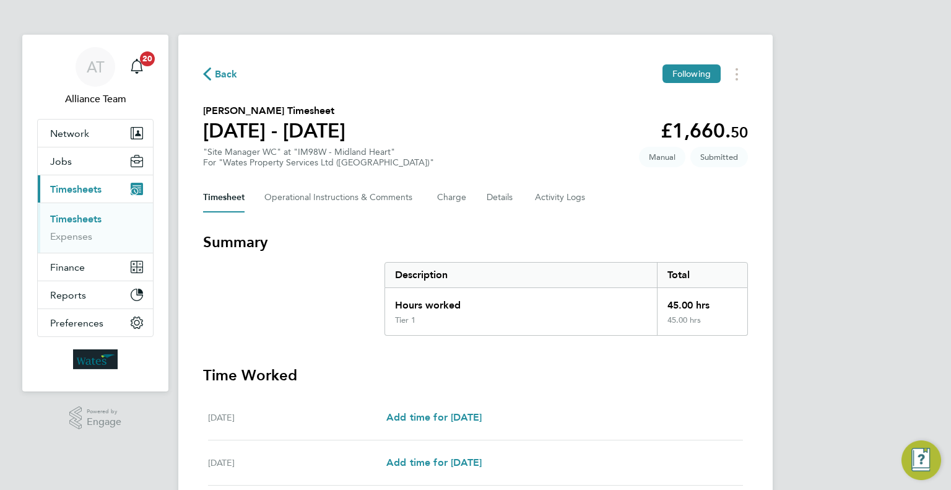
click at [734, 84] on div "Back Following Janus Zwart's Timesheet 03 - 09 May 2025 £1,660. 50 "Site Manage…" at bounding box center [475, 455] width 594 height 840
click at [737, 76] on circle "Timesheets Menu" at bounding box center [737, 74] width 2 height 2
click at [694, 126] on link "Download timesheet" at bounding box center [673, 126] width 149 height 25
click at [736, 71] on button "Timesheets Menu" at bounding box center [737, 73] width 22 height 19
click at [684, 123] on link "Download timesheet" at bounding box center [673, 126] width 149 height 25
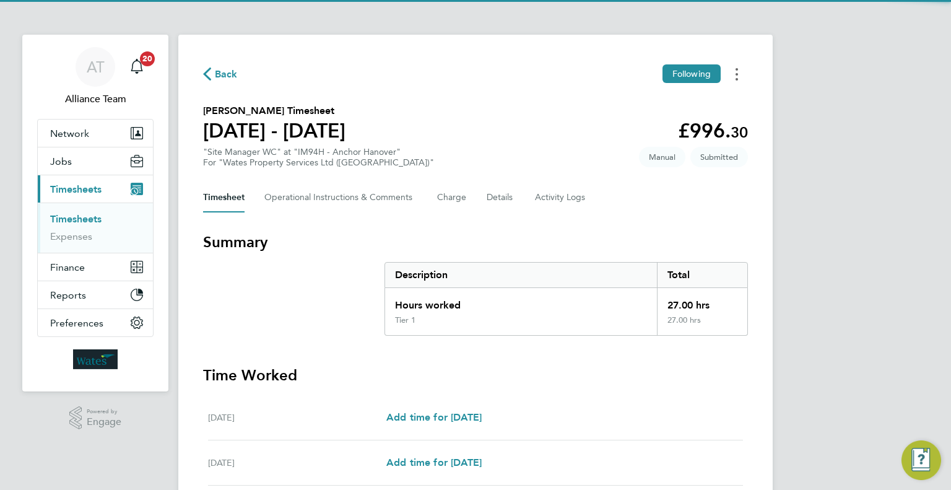
click at [734, 77] on button "Timesheets Menu" at bounding box center [737, 73] width 22 height 19
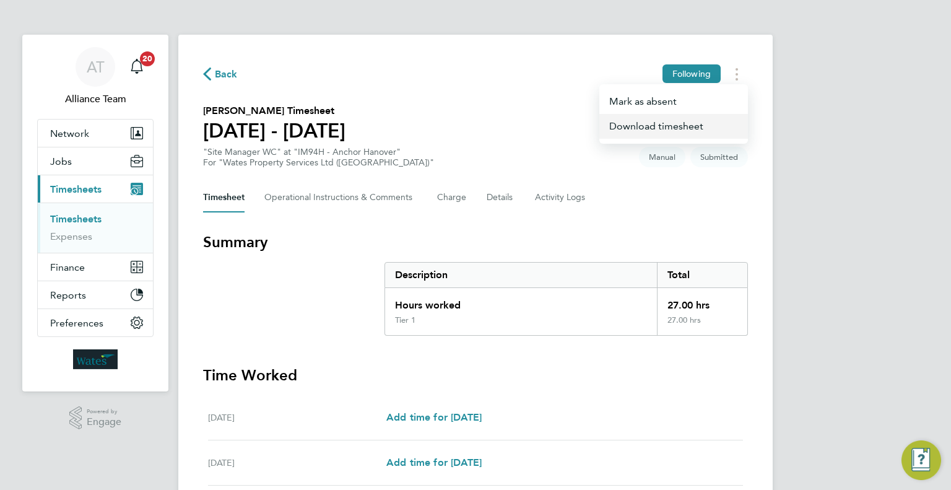
click at [688, 133] on link "Download timesheet" at bounding box center [673, 126] width 149 height 25
click at [868, 220] on div "AT Alliance Team Notifications 20 Applications: Network Team Members Businesses…" at bounding box center [475, 447] width 951 height 895
click at [84, 159] on button "Jobs" at bounding box center [95, 160] width 115 height 27
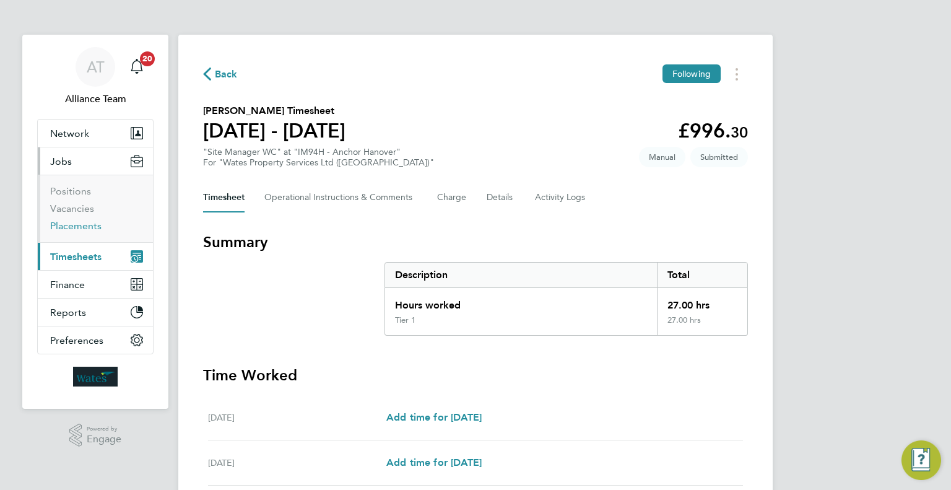
click at [79, 230] on link "Placements" at bounding box center [75, 226] width 51 height 12
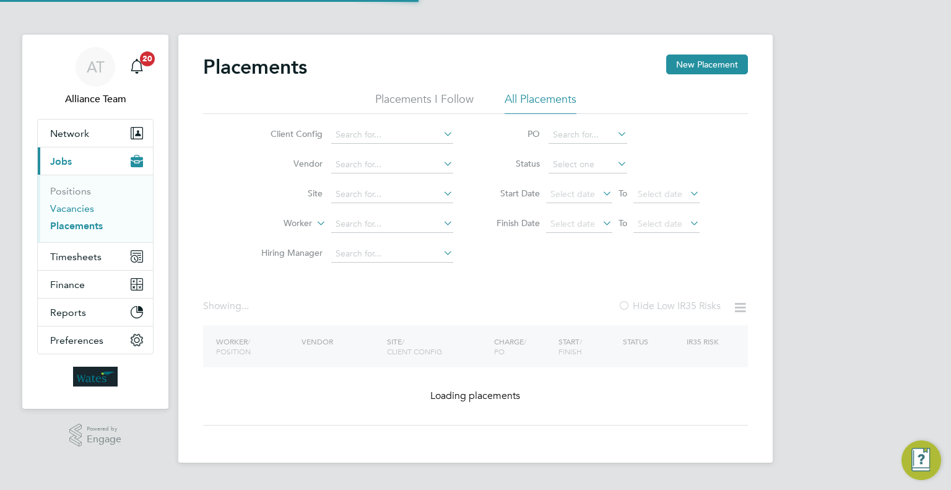
click at [69, 206] on link "Vacancies" at bounding box center [72, 208] width 44 height 12
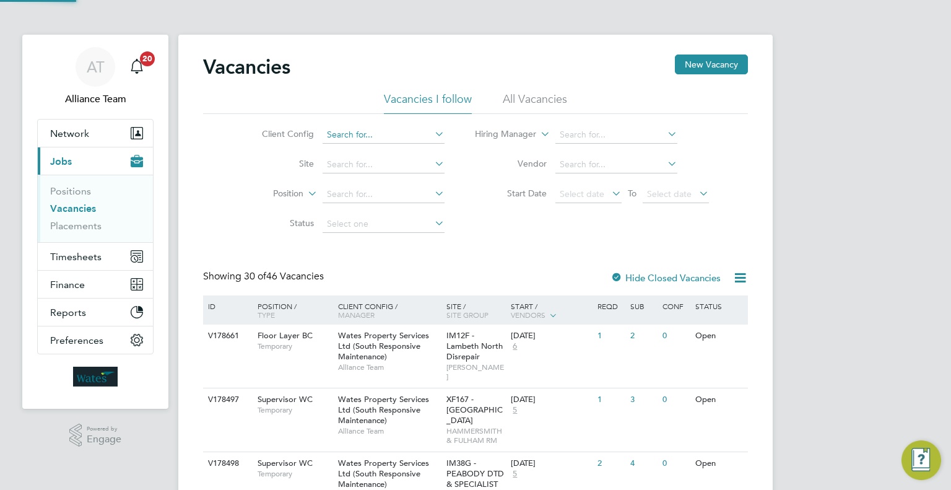
click at [367, 126] on input at bounding box center [384, 134] width 122 height 17
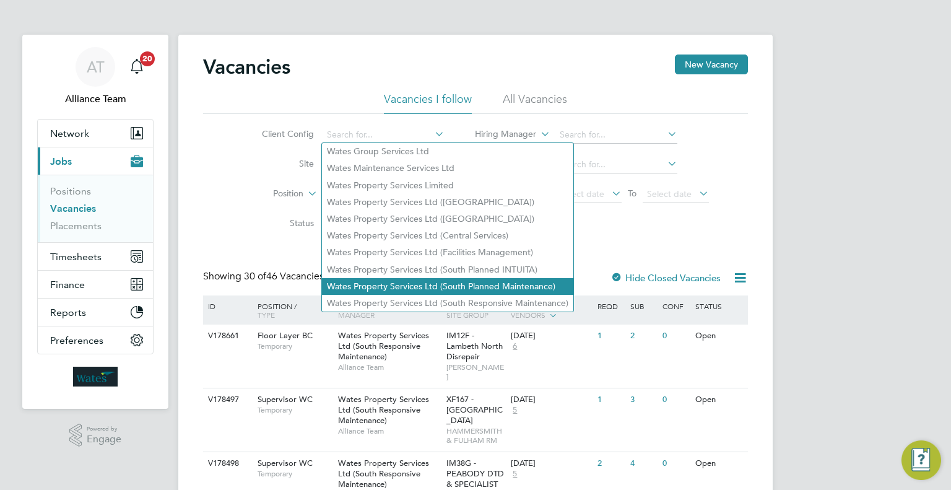
click at [459, 284] on li "Wates Property Services Ltd (South Planned Maintenance)" at bounding box center [447, 286] width 251 height 17
type input "Wates Property Services Ltd (South Planned Maintenance)"
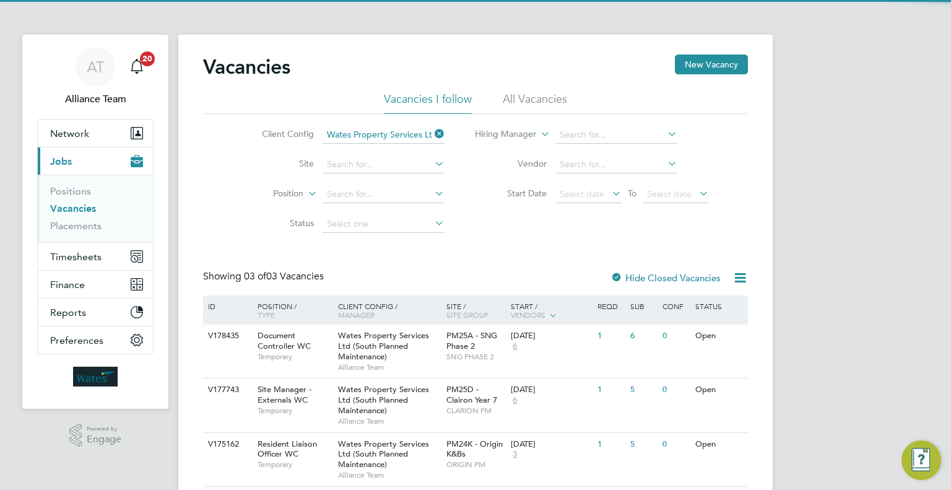
click at [432, 133] on icon at bounding box center [432, 133] width 0 height 17
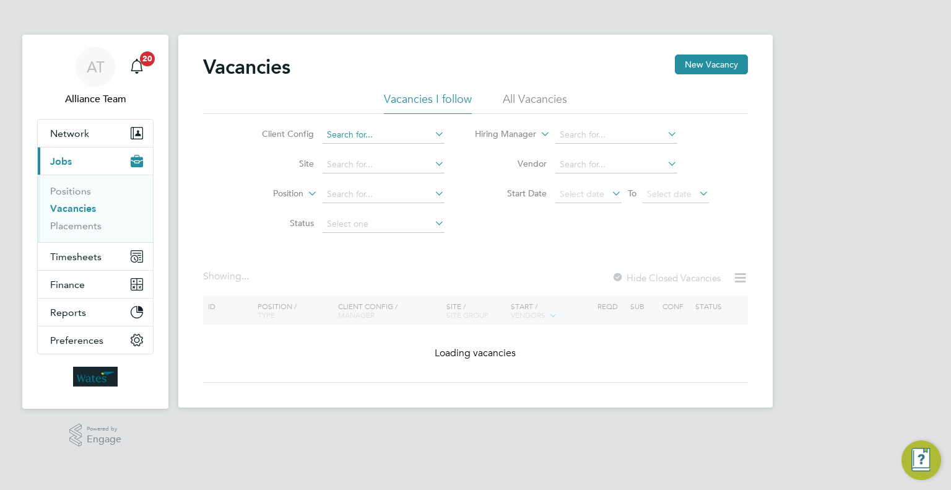
click at [401, 137] on input at bounding box center [384, 134] width 122 height 17
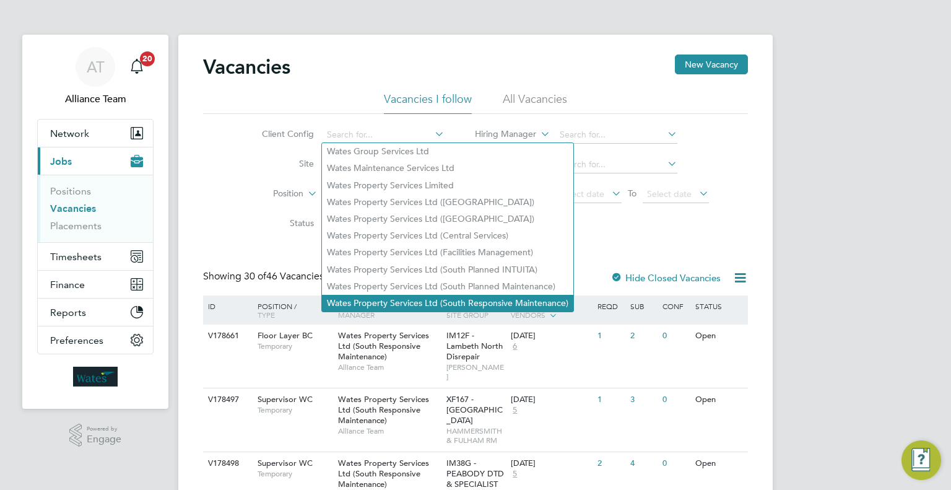
click at [477, 297] on li "Wates Property Services Ltd (South Responsive Maintenance)" at bounding box center [447, 303] width 251 height 17
type input "Wates Property Services Ltd (South Responsive Maintenance)"
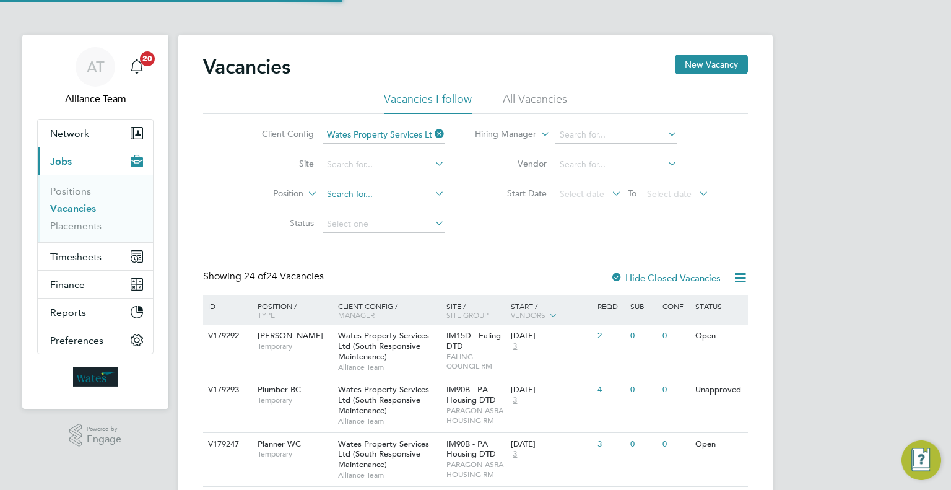
click at [329, 194] on input at bounding box center [384, 194] width 122 height 17
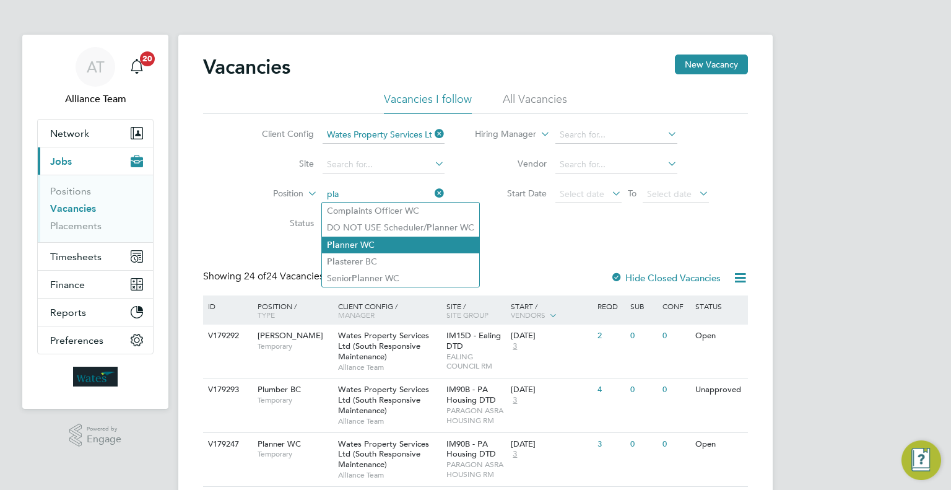
click at [396, 245] on li "Pla nner WC" at bounding box center [400, 245] width 157 height 17
type input "Planner WC"
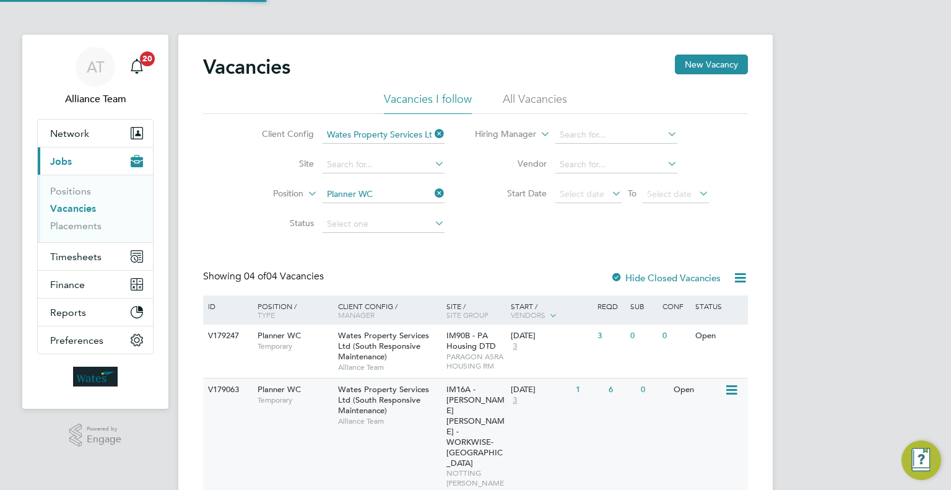
scroll to position [124, 0]
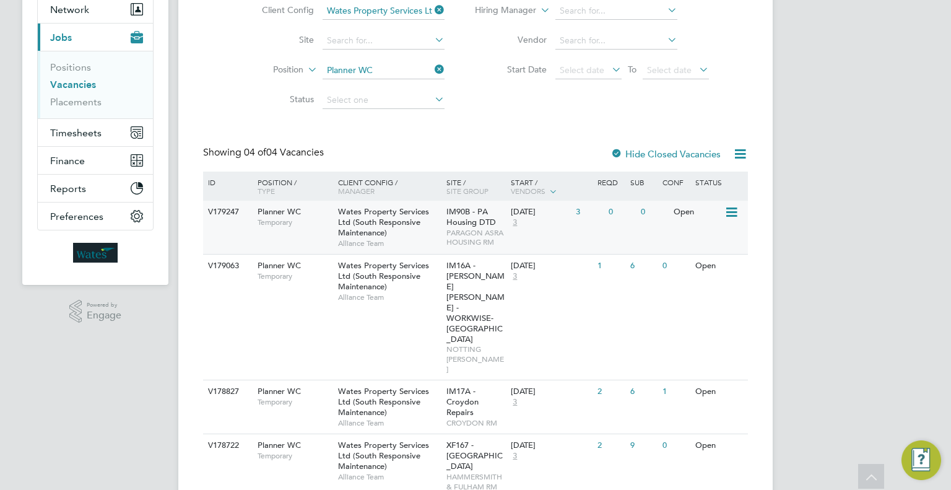
click at [456, 229] on span "PARAGON ASRA HOUSING RM" at bounding box center [475, 237] width 59 height 19
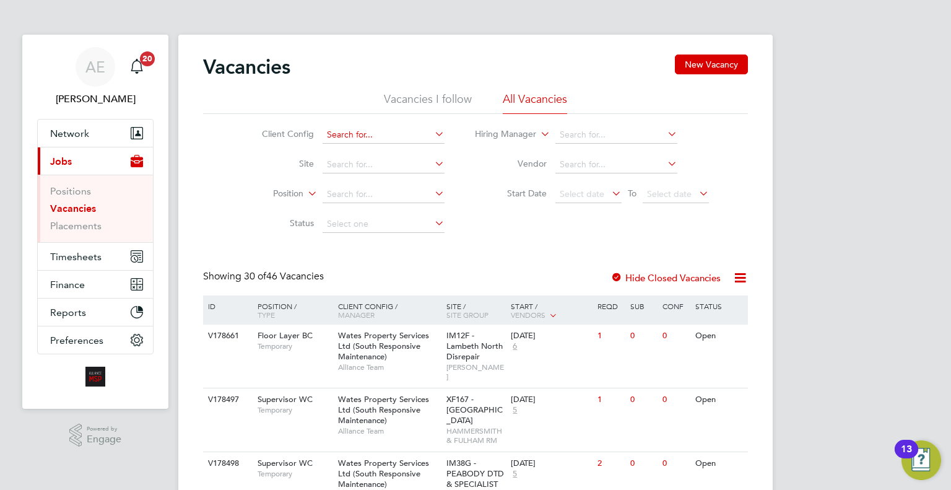
click at [373, 134] on input at bounding box center [384, 134] width 122 height 17
click at [398, 299] on li "Wates Property Services Ltd (South Responsive Maintenance)" at bounding box center [447, 303] width 251 height 17
type input "Wates Property Services Ltd (South Responsive Maintenance)"
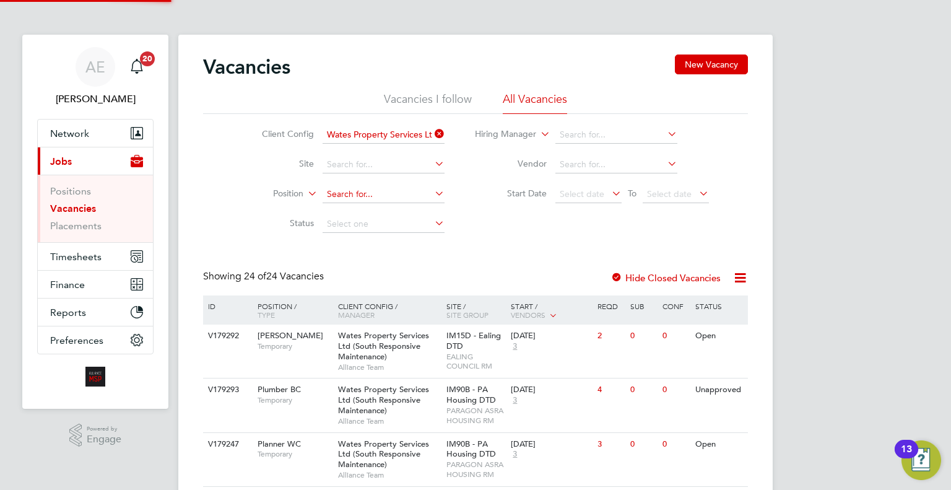
click at [341, 196] on input at bounding box center [384, 194] width 122 height 17
click at [404, 239] on li "Pl anner WC" at bounding box center [416, 245] width 189 height 17
type input "Planner WC"
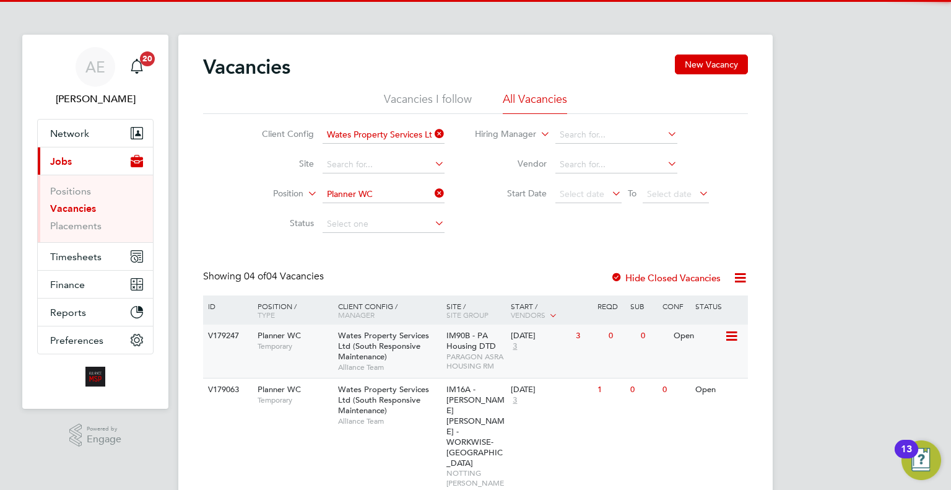
click at [482, 341] on span "IM90B - PA Housing DTD" at bounding box center [471, 340] width 50 height 21
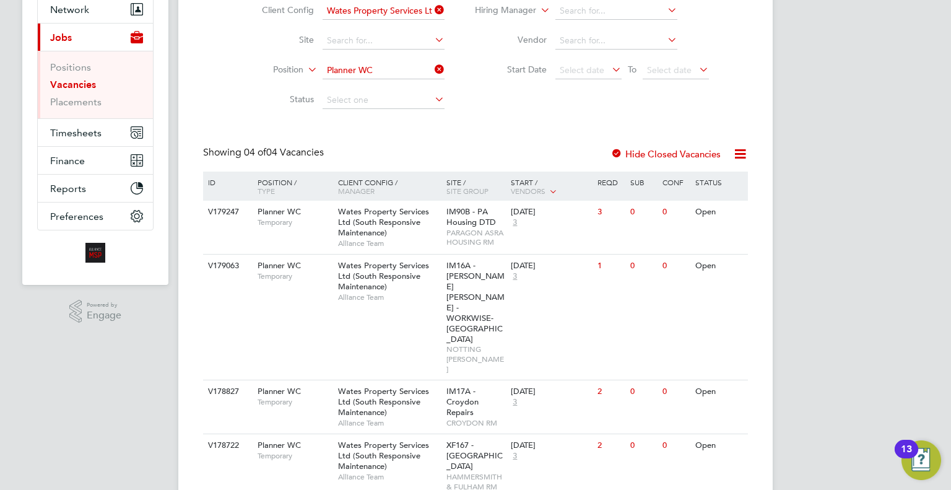
scroll to position [124, 0]
click at [464, 292] on span "IM16A - NOTT HILL - WORKWISE- North East" at bounding box center [475, 301] width 58 height 84
click at [412, 385] on span "Wates Property Services Ltd (South Responsive Maintenance)" at bounding box center [383, 401] width 91 height 32
click at [364, 439] on span "Wates Property Services Ltd (South Responsive Maintenance)" at bounding box center [383, 455] width 91 height 32
